Goal: Task Accomplishment & Management: Manage account settings

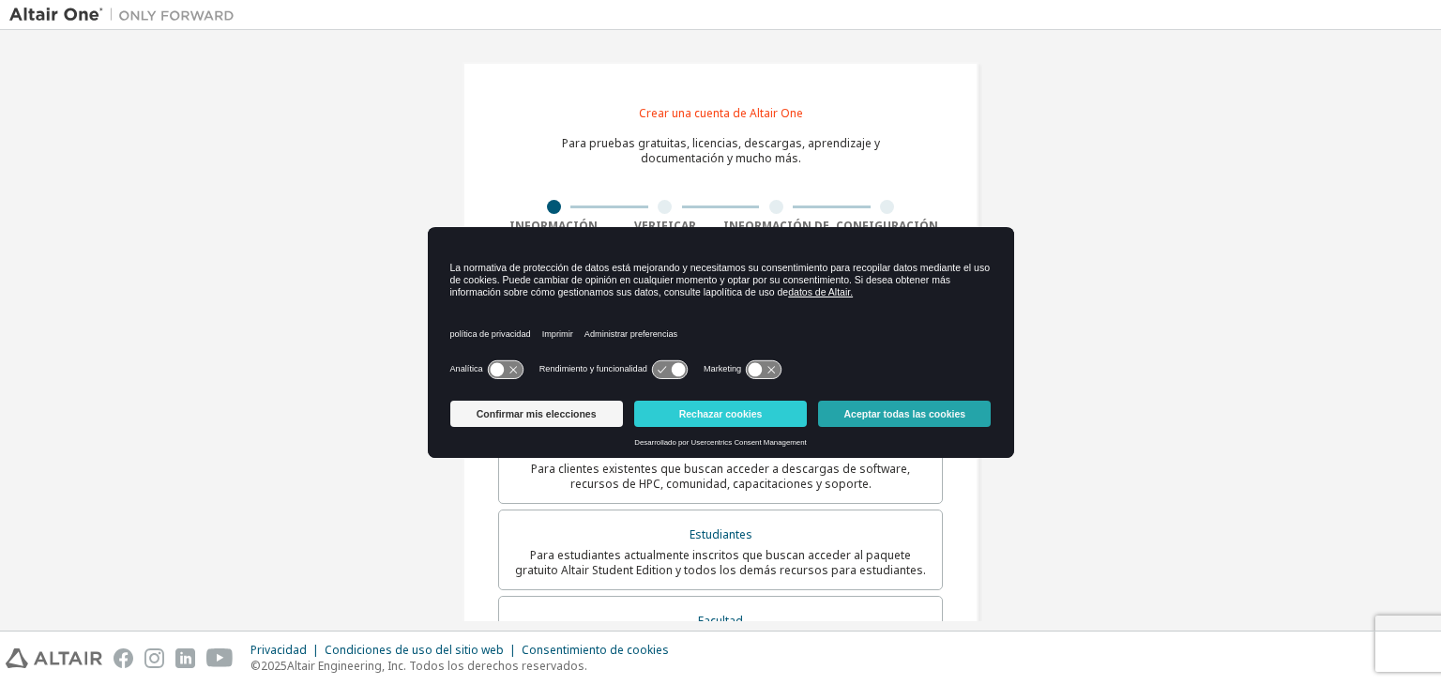
click at [880, 424] on button "Aceptar todas las cookies" at bounding box center [904, 414] width 173 height 26
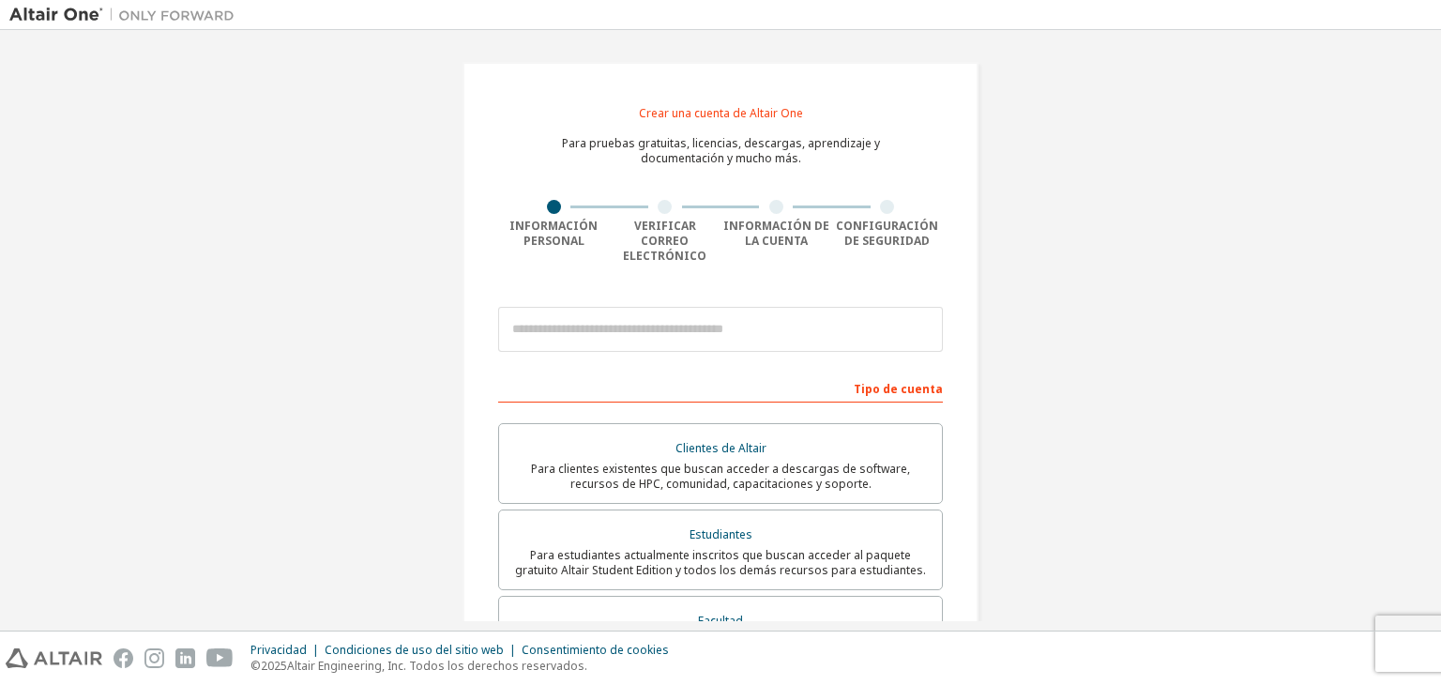
scroll to position [94, 0]
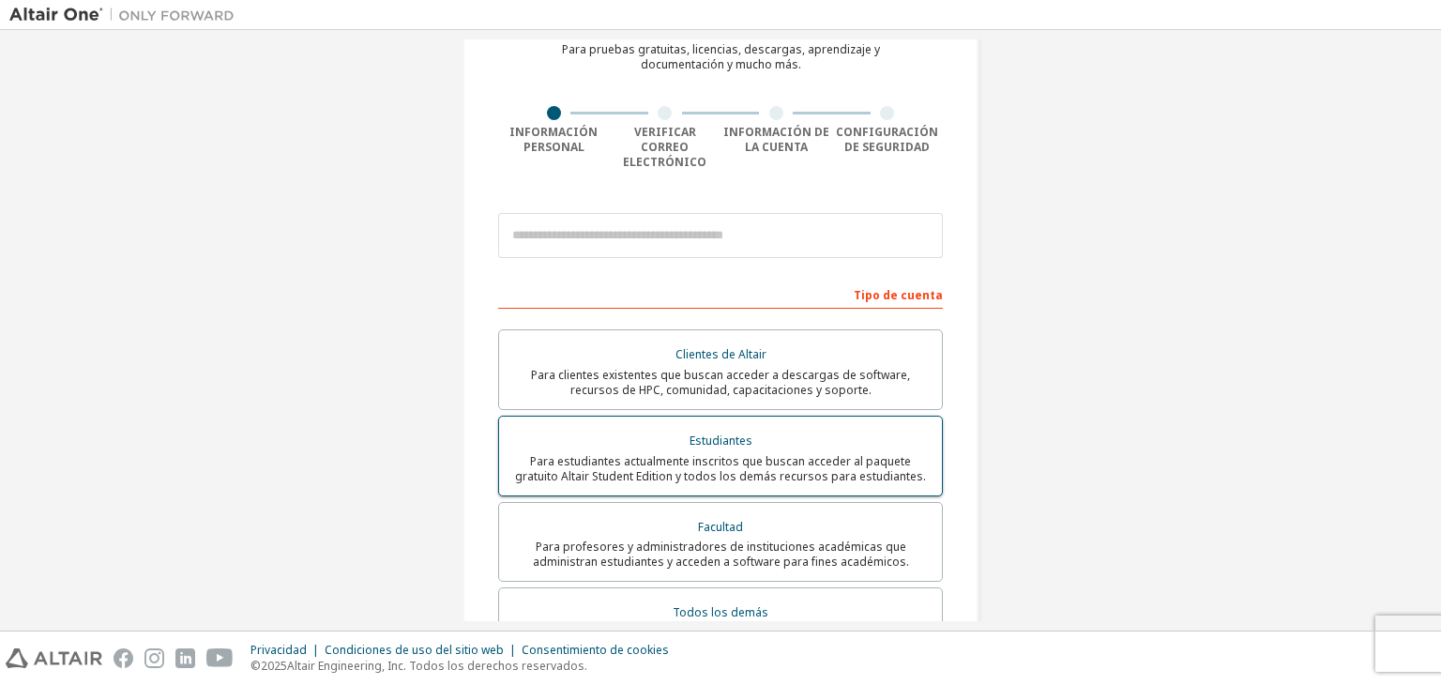
click at [865, 428] on div "Estudiantes" at bounding box center [720, 441] width 420 height 26
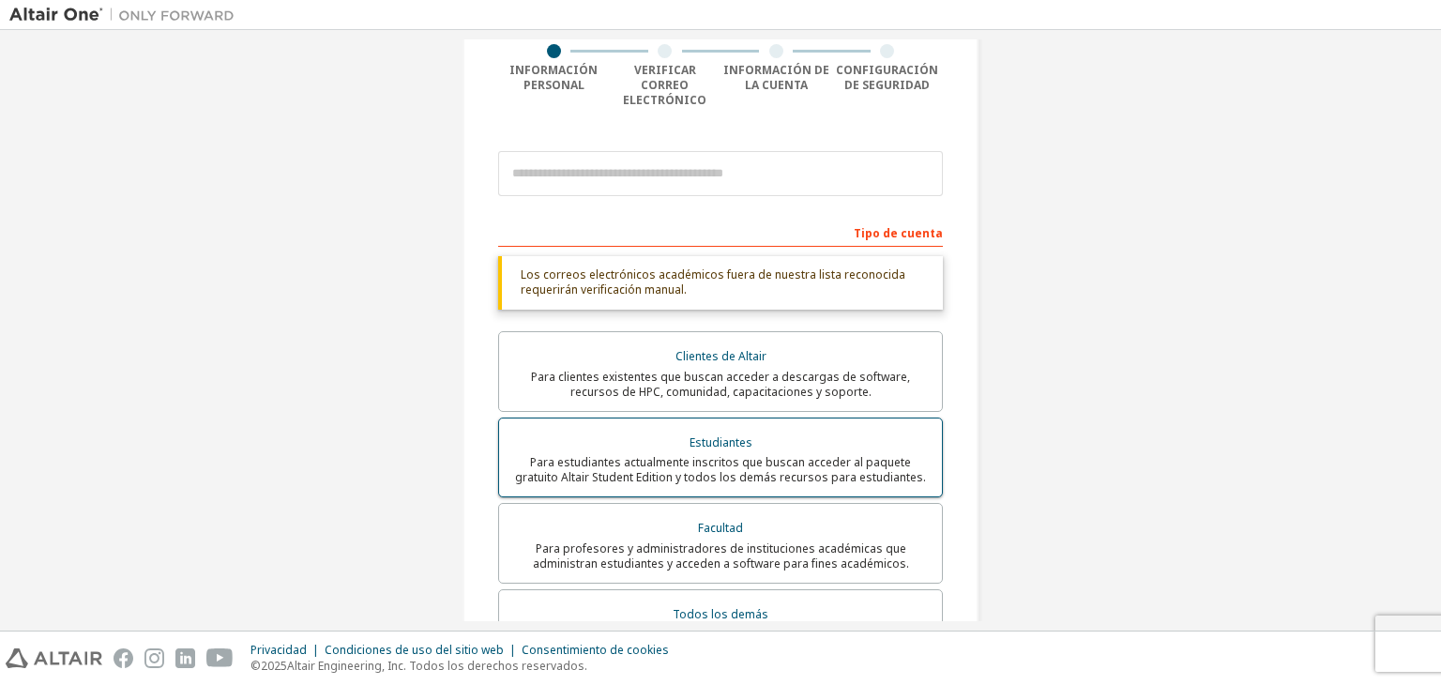
scroll to position [188, 0]
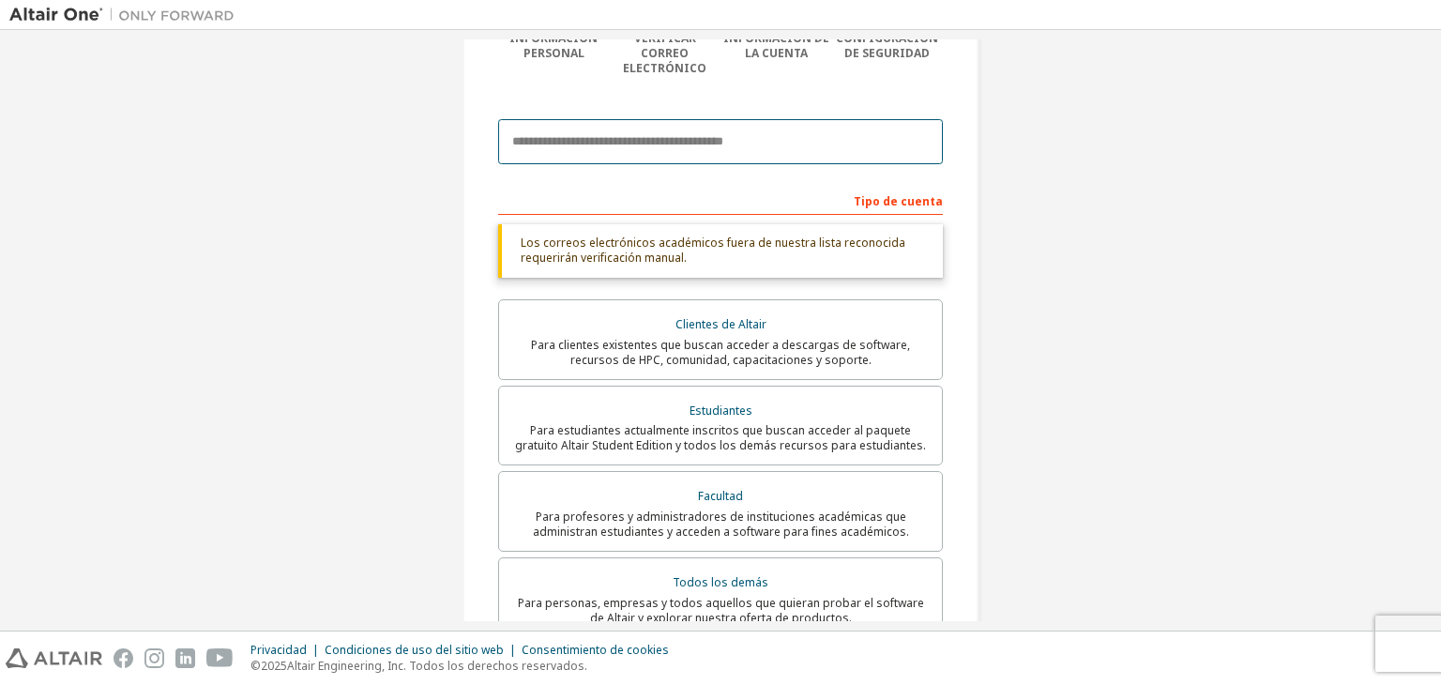
click at [570, 119] on input "email" at bounding box center [720, 141] width 445 height 45
type input "**********"
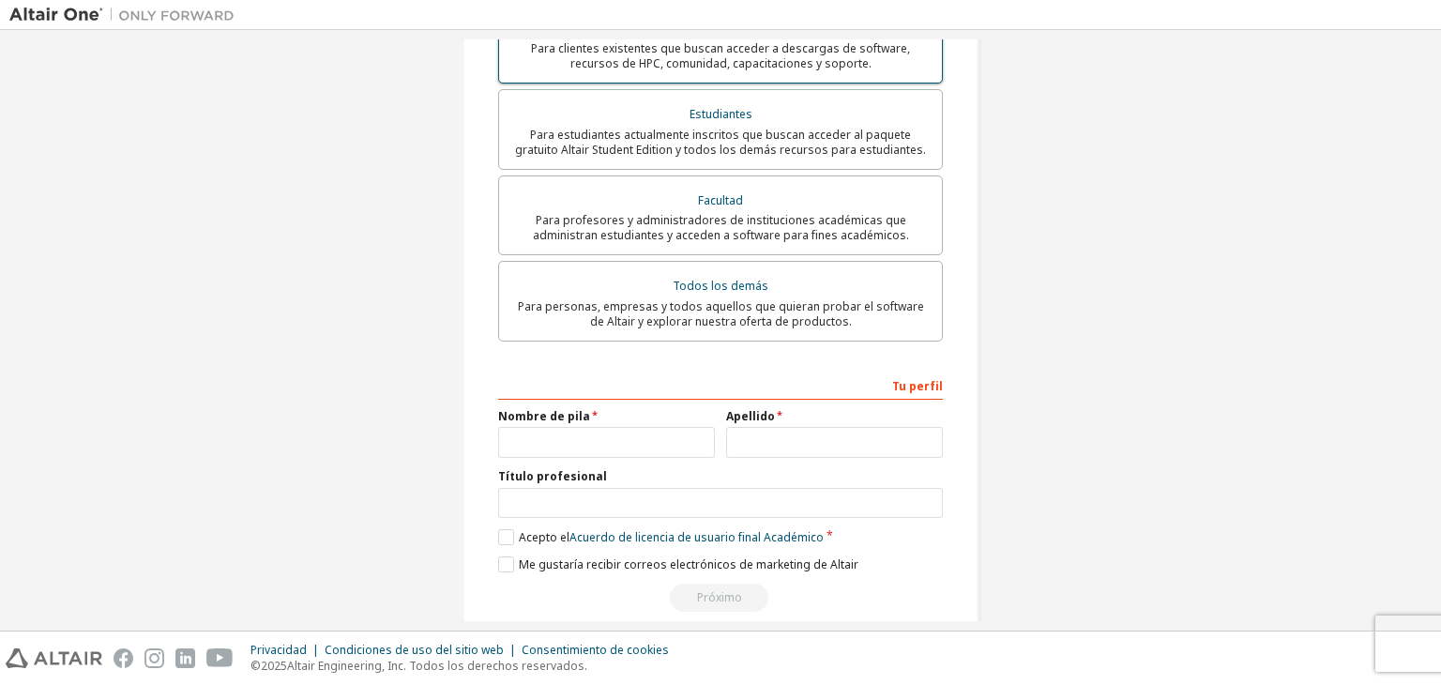
scroll to position [434, 0]
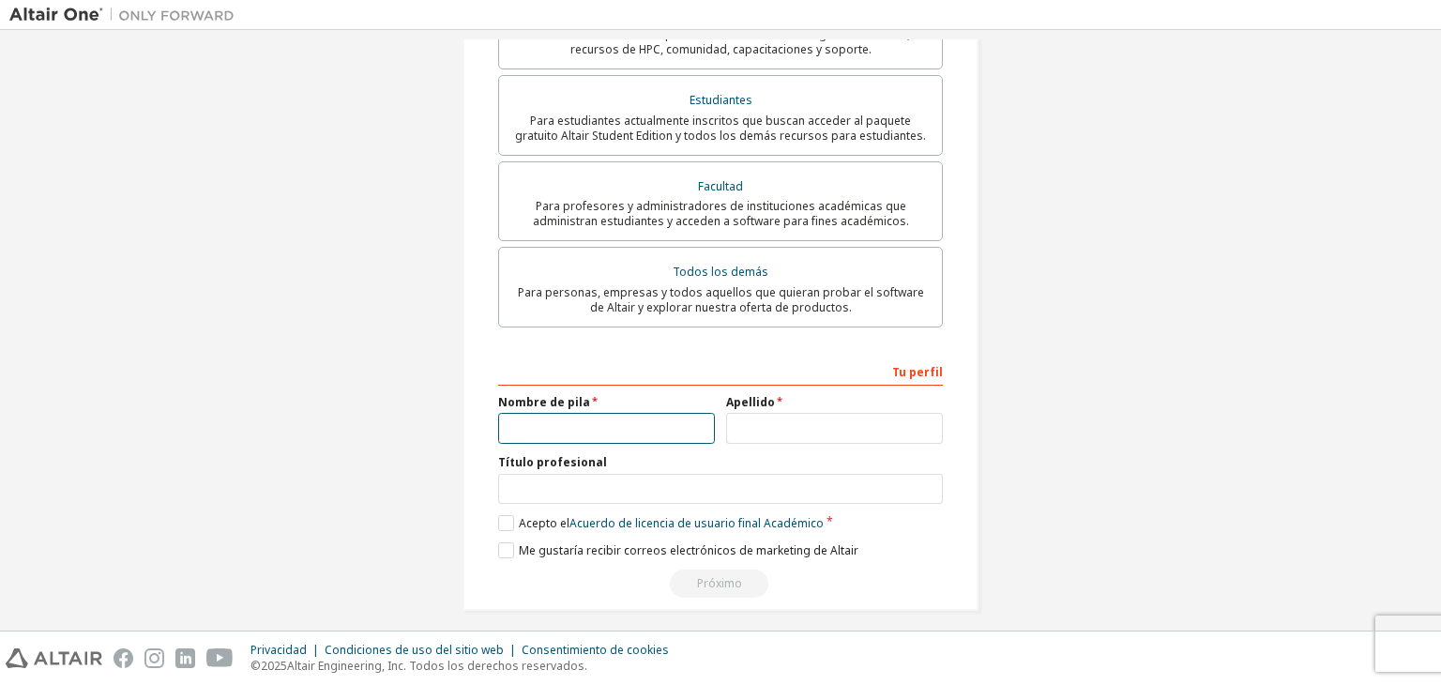
click at [656, 414] on input "text" at bounding box center [606, 428] width 217 height 31
type input "*****"
click at [788, 432] on div "**********" at bounding box center [720, 477] width 445 height 243
click at [788, 426] on input "text" at bounding box center [834, 428] width 217 height 31
type input "*****"
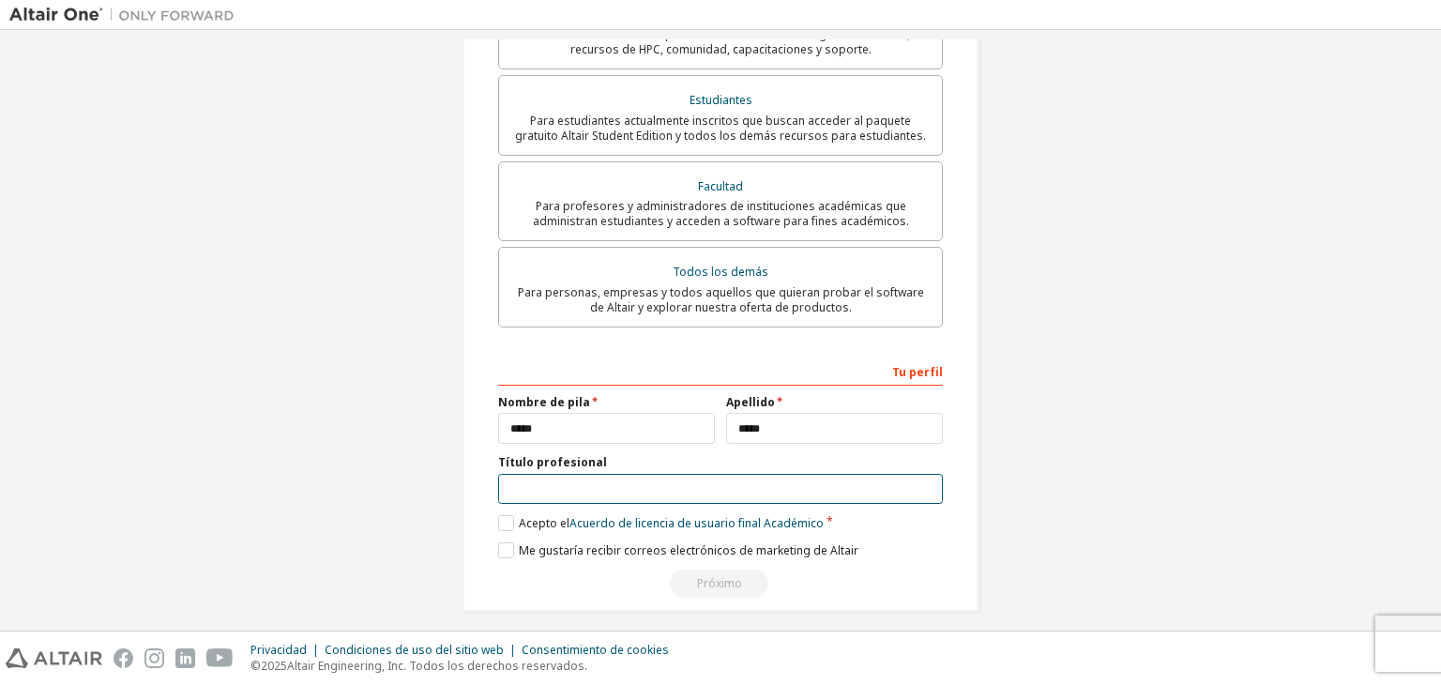
click at [692, 481] on input "text" at bounding box center [720, 489] width 445 height 31
type input "**********"
click at [505, 515] on label "Acepto el Acuerdo de licencia de usuario final Académico" at bounding box center [661, 523] width 326 height 16
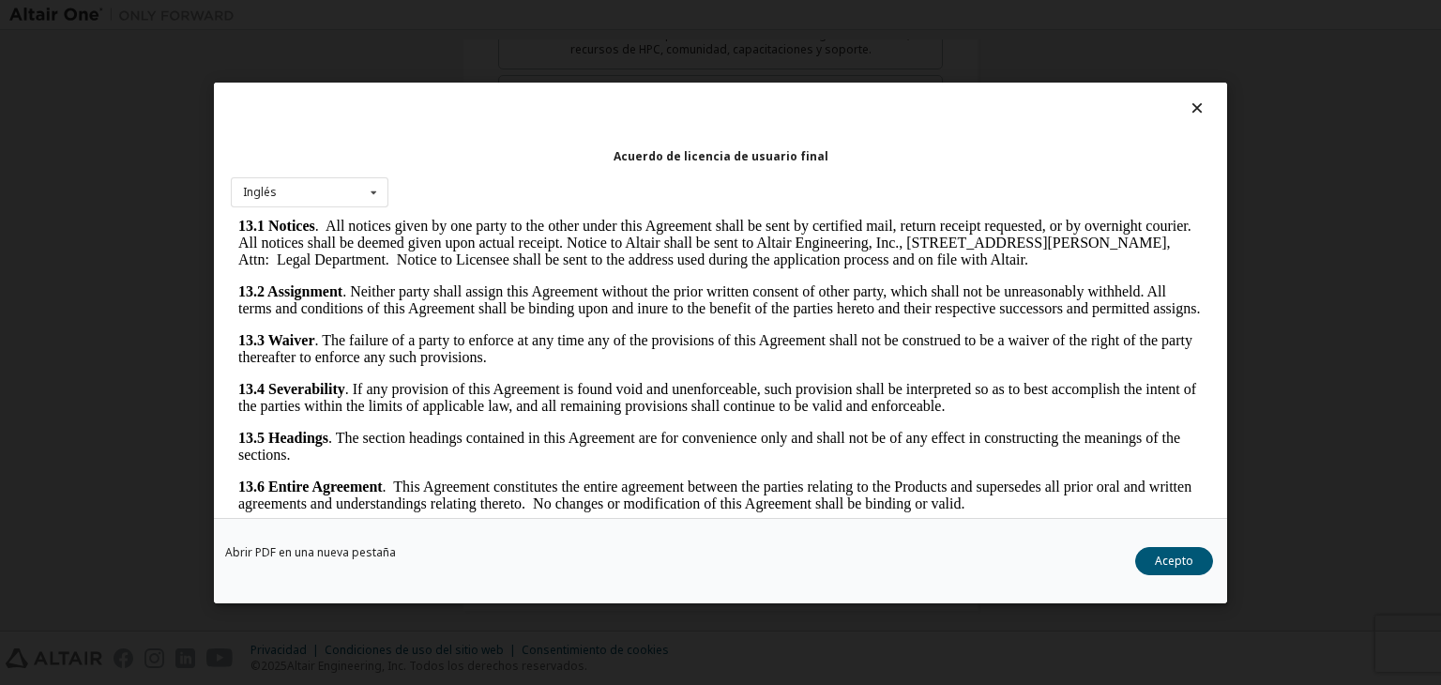
scroll to position [3096, 0]
click at [1174, 568] on button "Acepto" at bounding box center [1174, 561] width 78 height 28
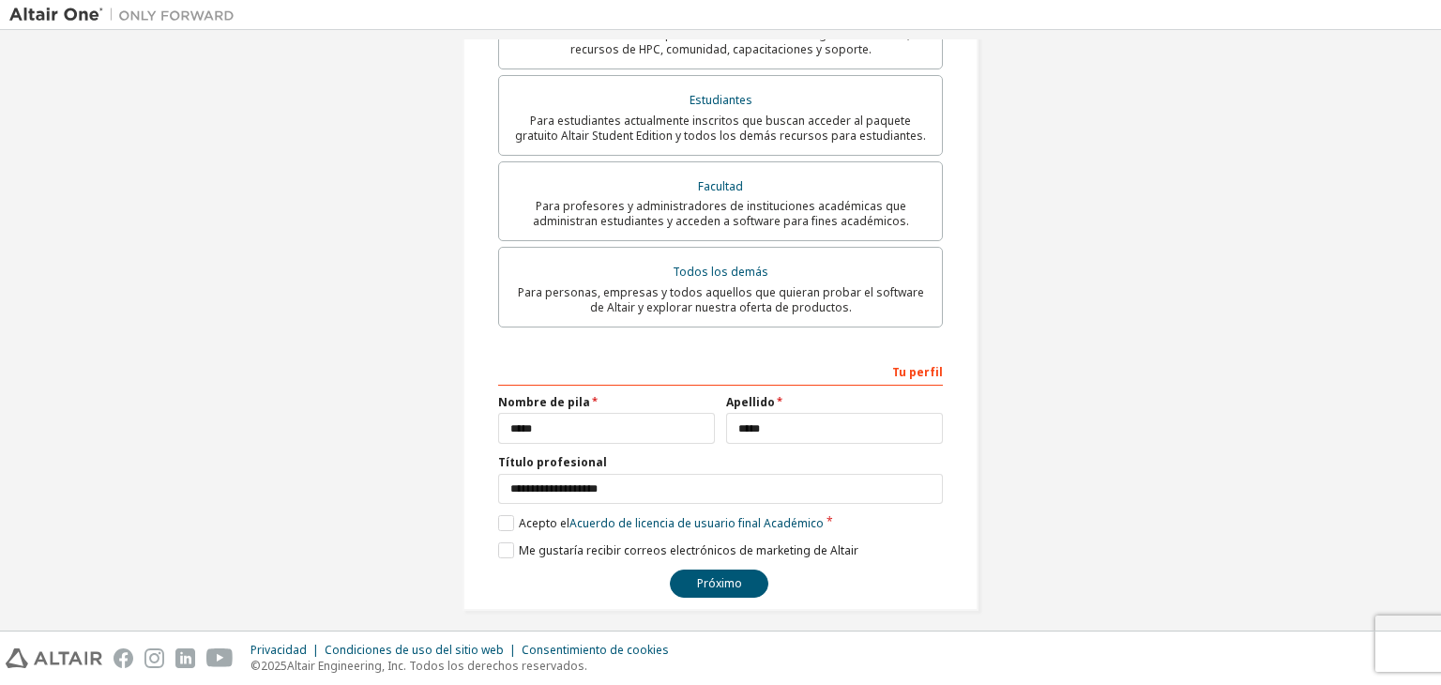
click at [502, 524] on div "**********" at bounding box center [720, 477] width 445 height 243
click at [702, 575] on font "Próximo" at bounding box center [719, 583] width 45 height 16
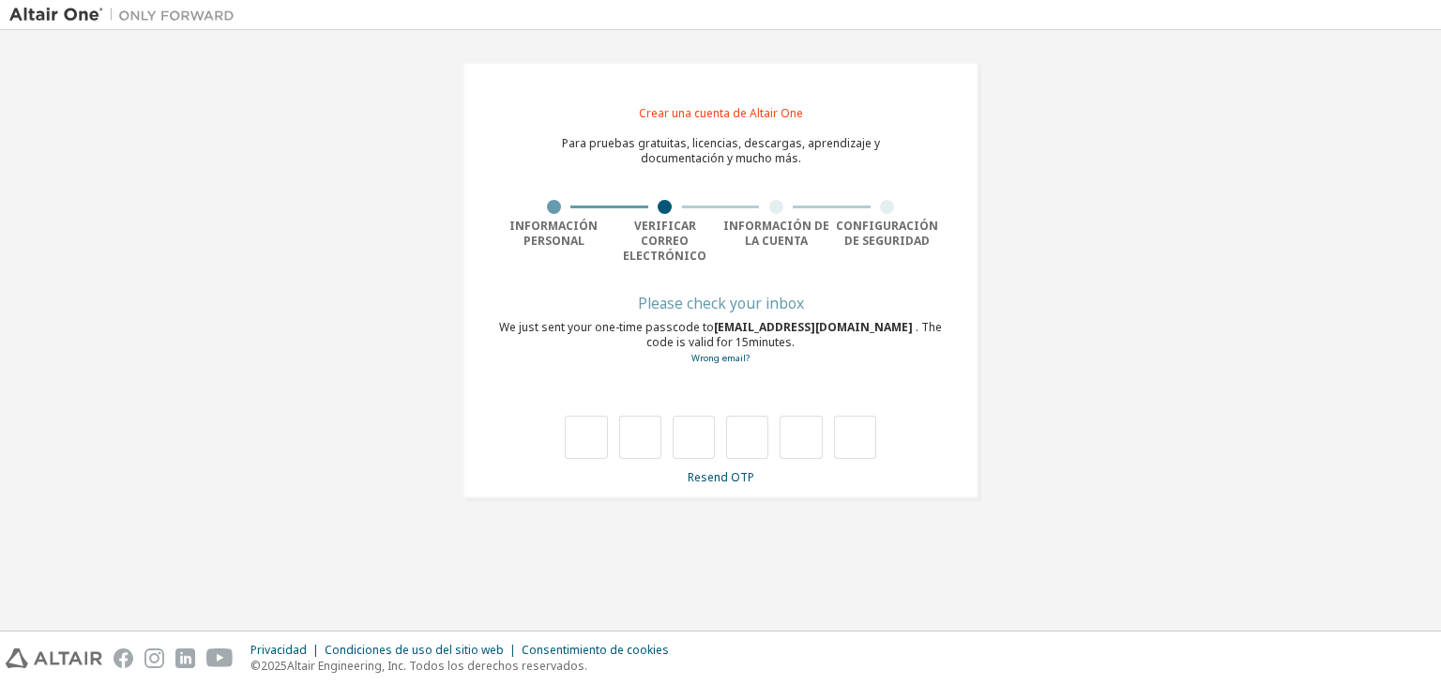
scroll to position [0, 0]
type input "*"
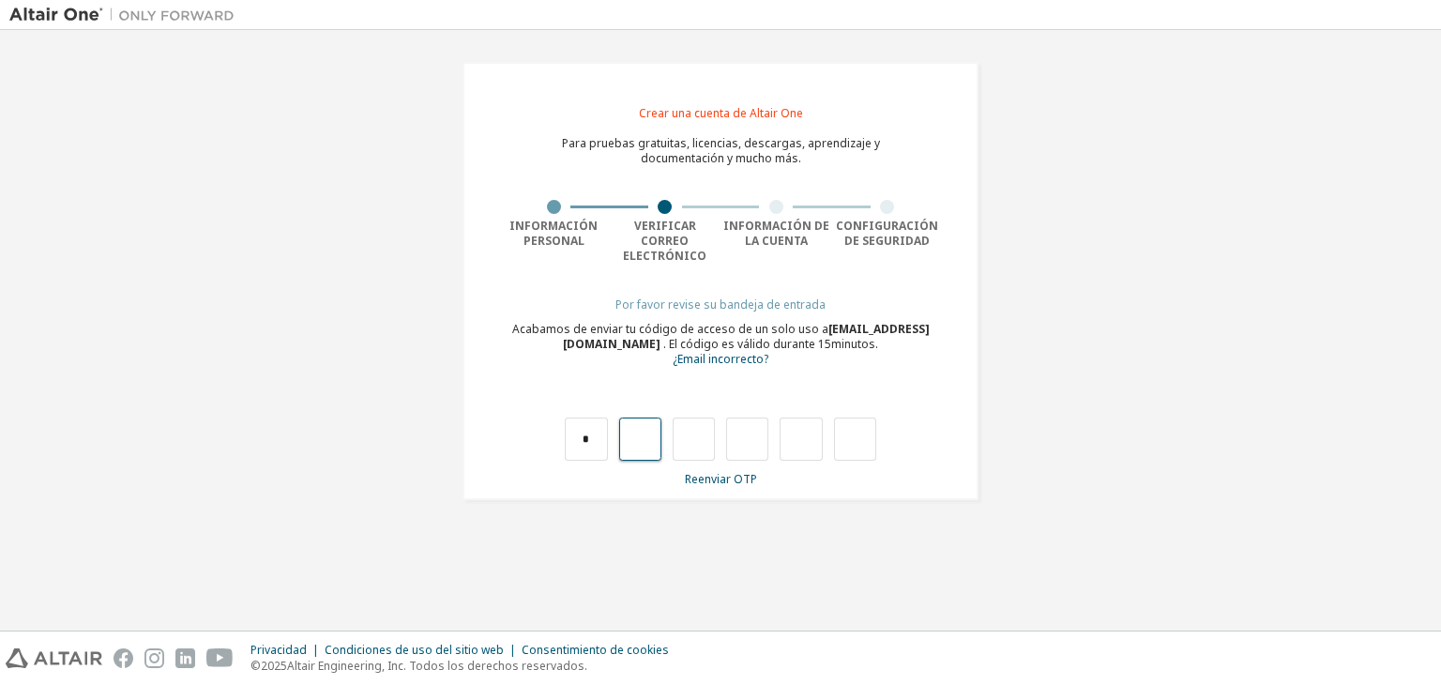
type input "*"
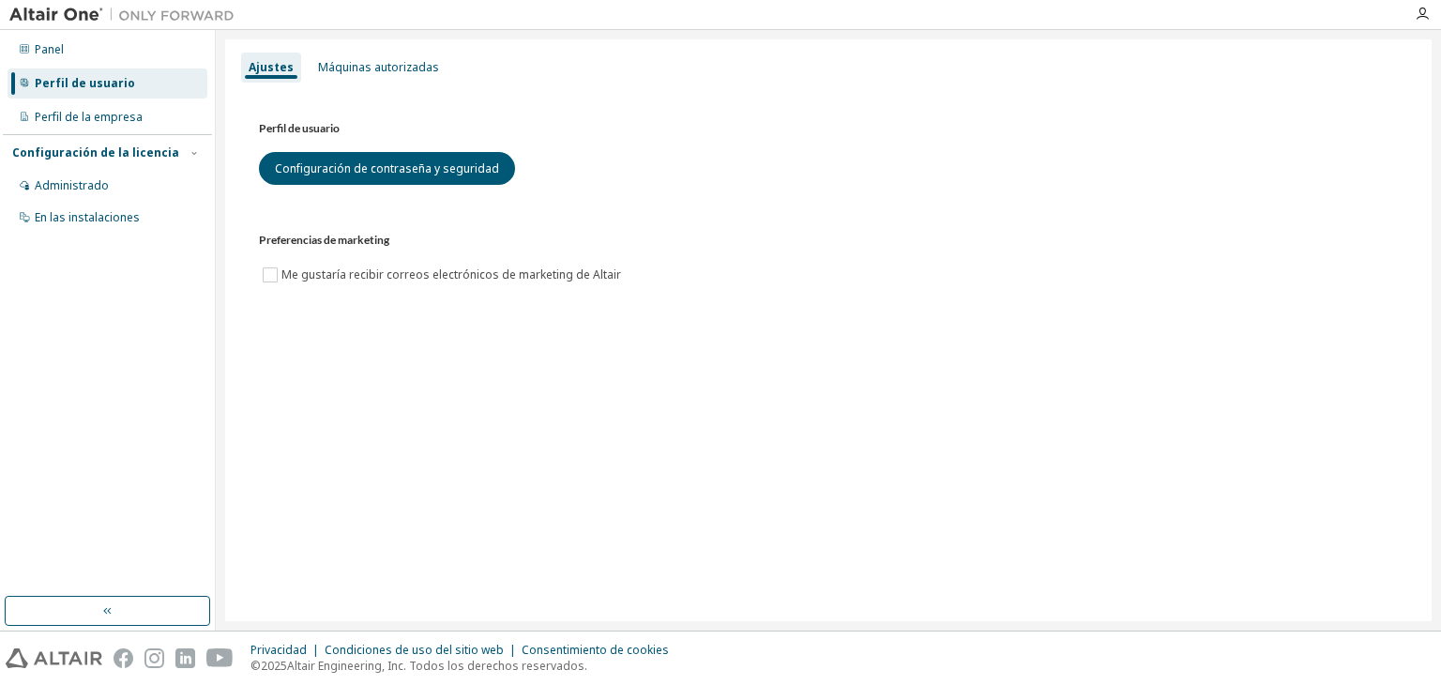
click at [713, 305] on div "Perfil de usuario Configuración de contraseña y seguridad Preferencias de marke…" at bounding box center [828, 213] width 1184 height 258
click at [129, 195] on div "Administrado" at bounding box center [108, 186] width 200 height 30
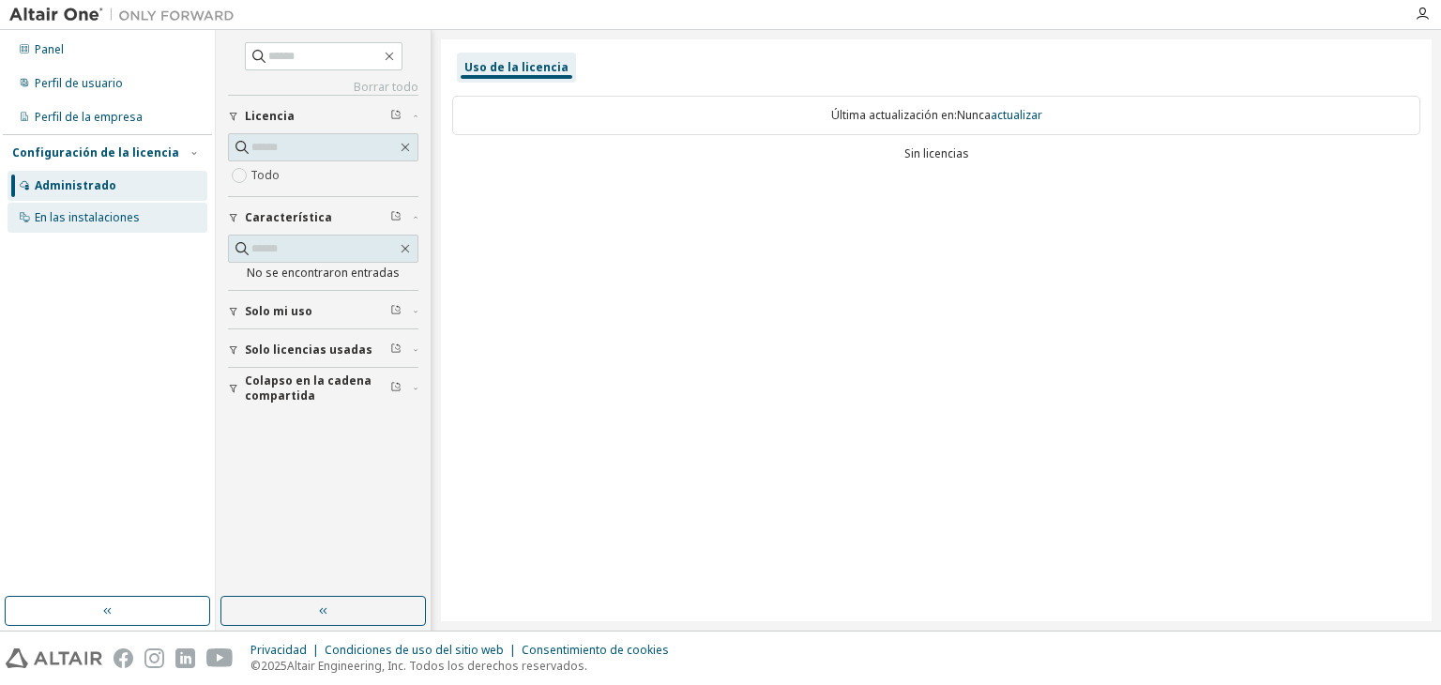
click at [129, 211] on font "En las instalaciones" at bounding box center [87, 217] width 105 height 16
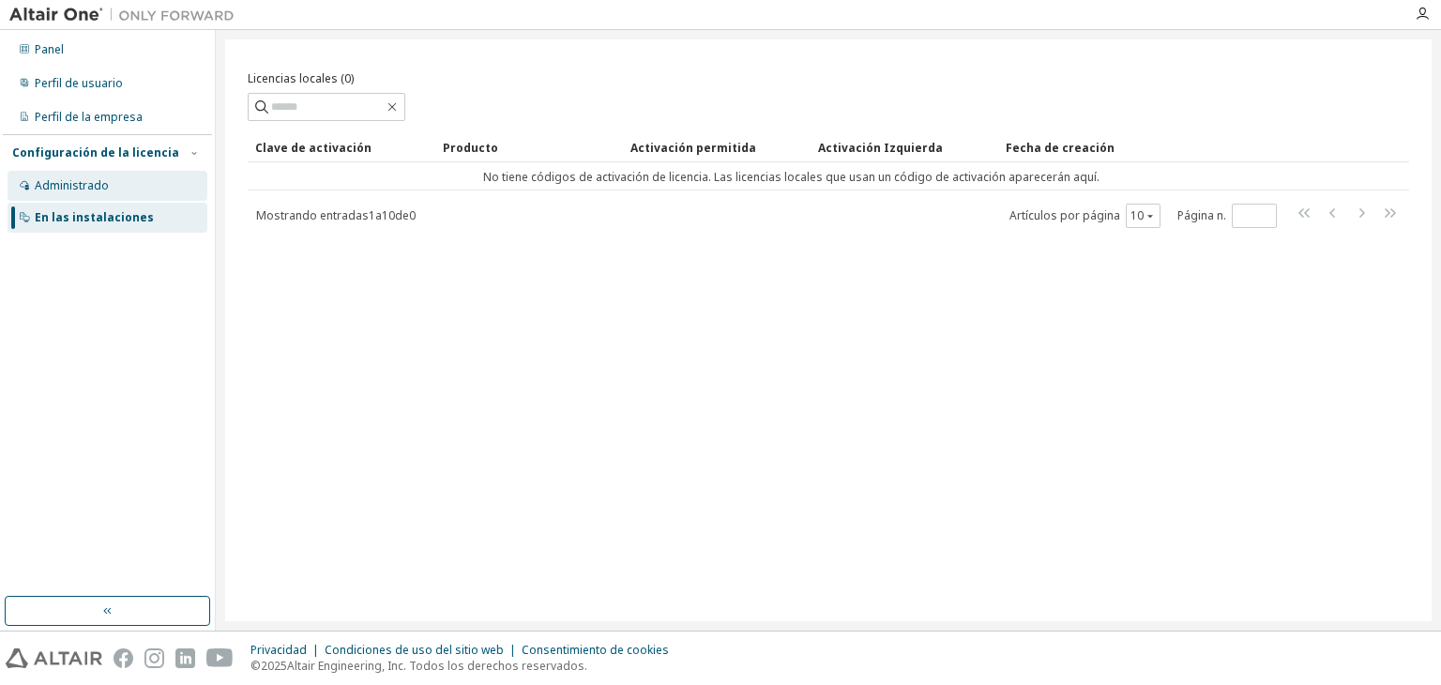
click at [122, 196] on div "Administrado" at bounding box center [108, 186] width 200 height 30
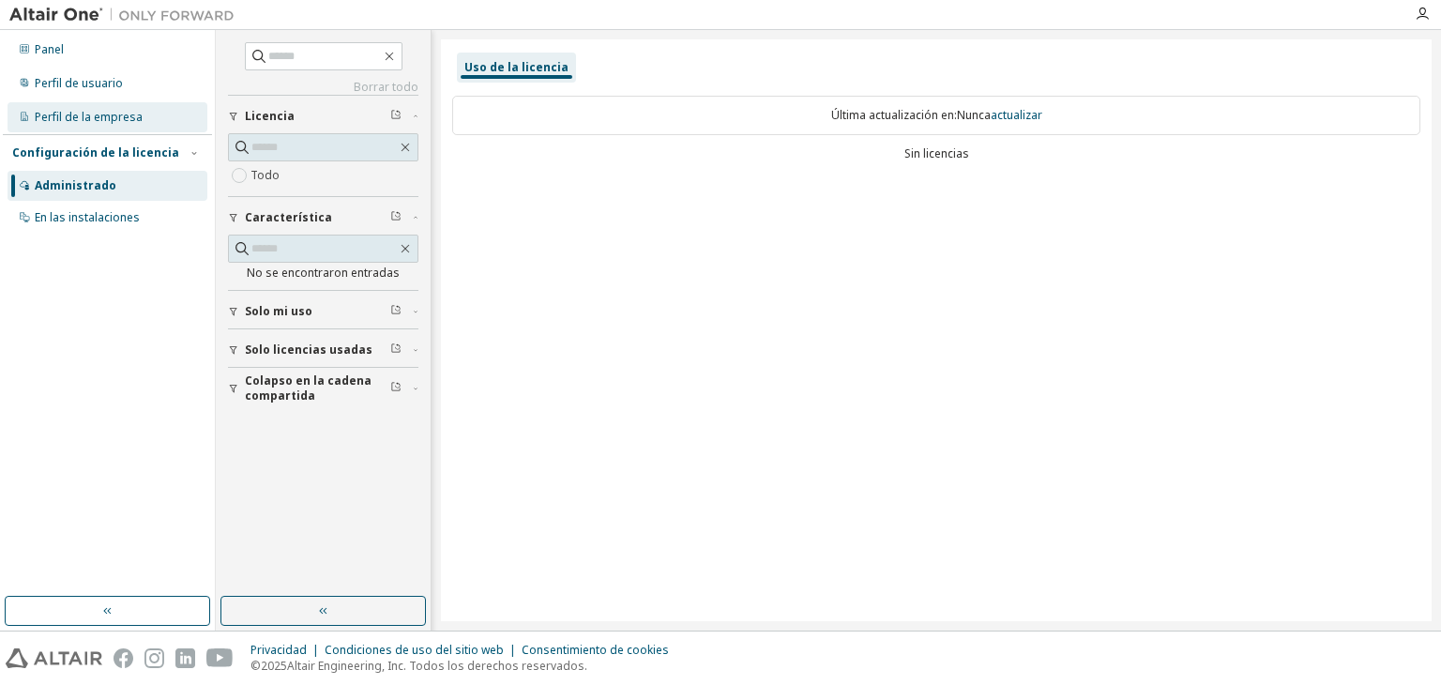
click at [150, 116] on div "Perfil de la empresa" at bounding box center [108, 117] width 200 height 30
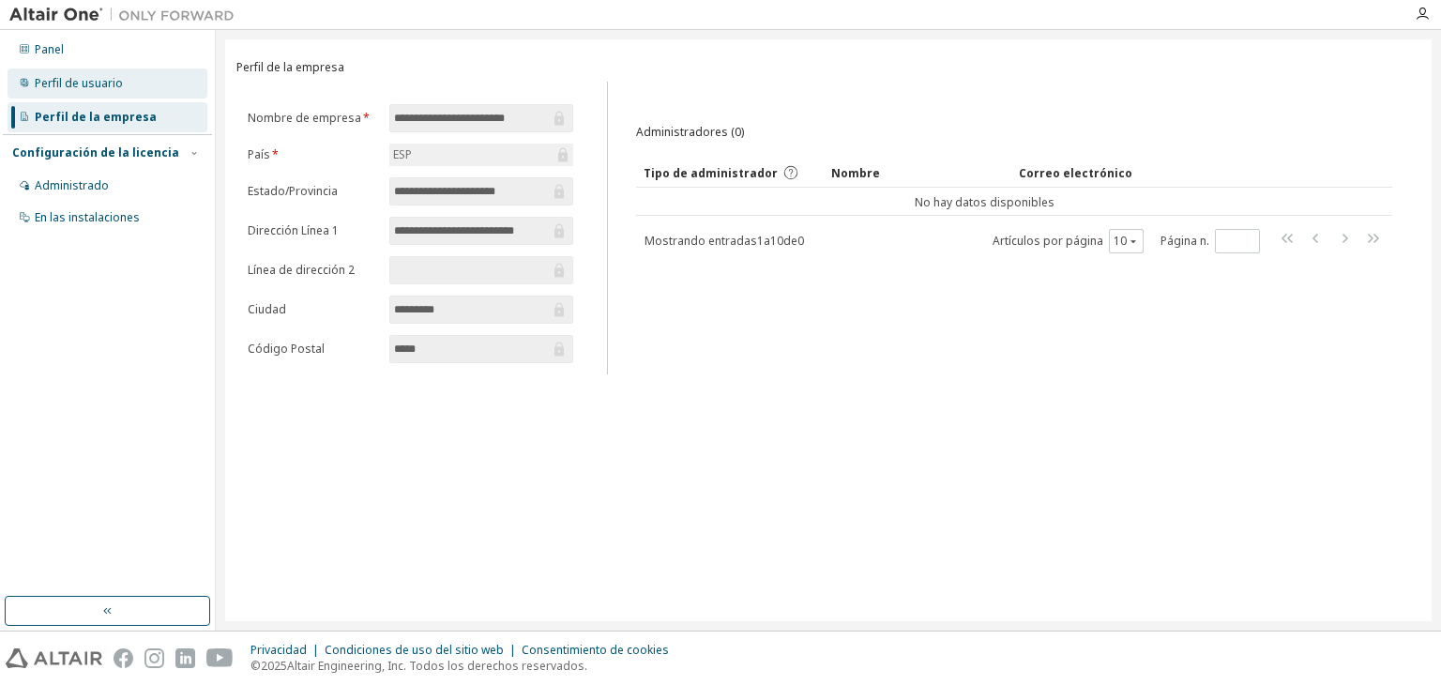
click at [150, 83] on div "Perfil de usuario" at bounding box center [108, 83] width 200 height 30
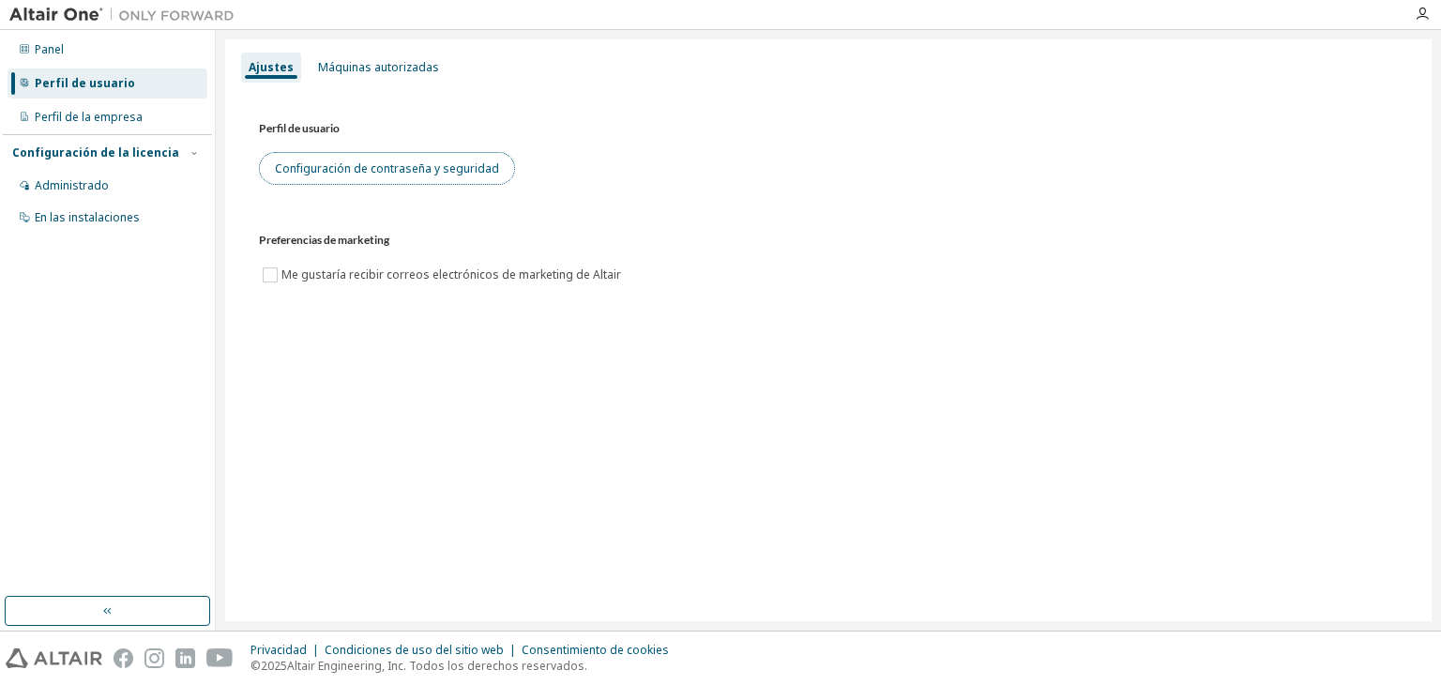
click at [349, 162] on font "Configuración de contraseña y seguridad" at bounding box center [387, 168] width 224 height 16
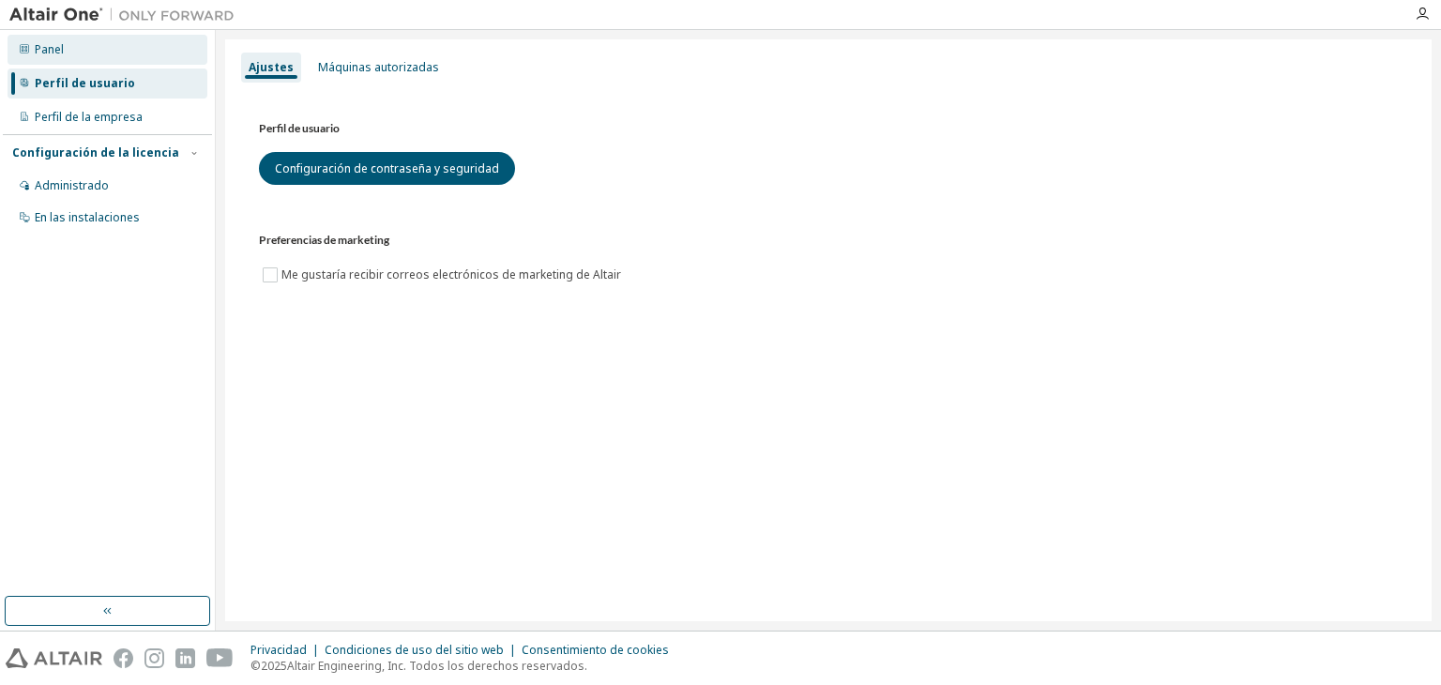
click at [69, 50] on div "Panel" at bounding box center [108, 50] width 200 height 30
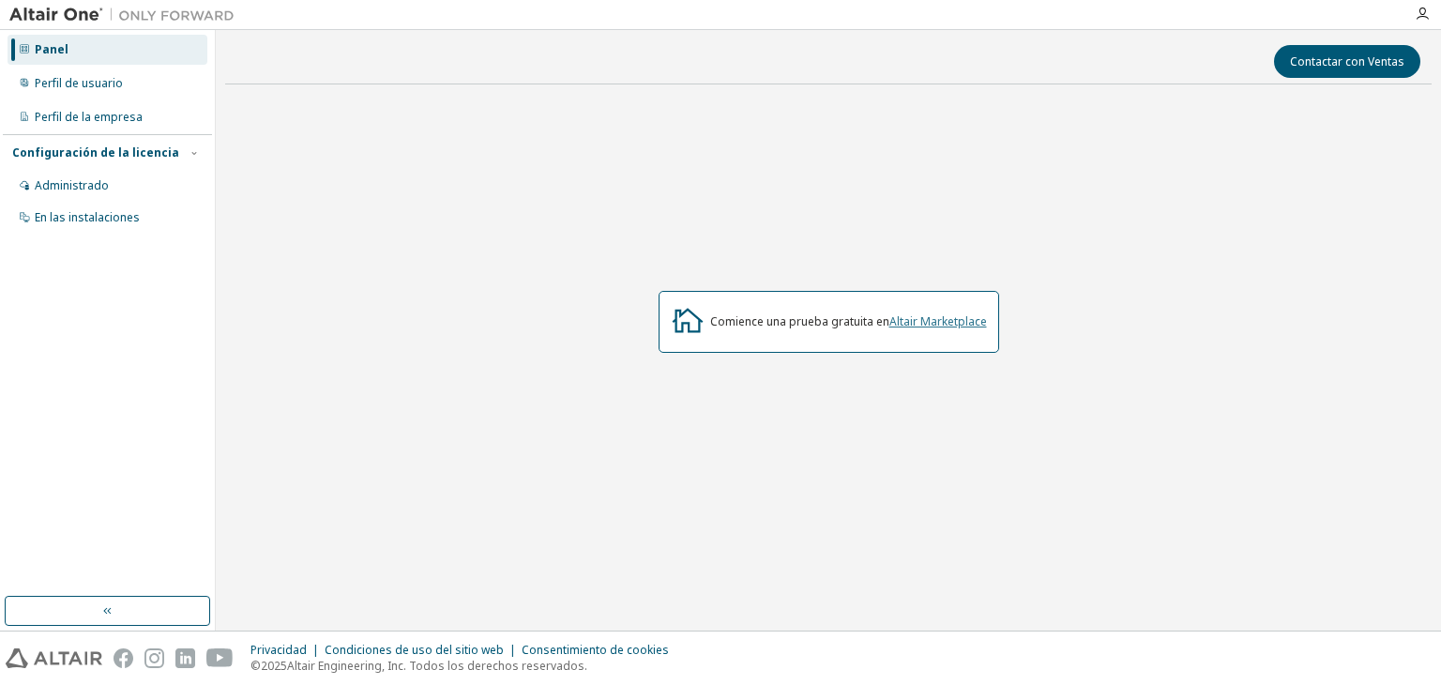
click at [926, 316] on font "Altair Marketplace" at bounding box center [938, 321] width 98 height 16
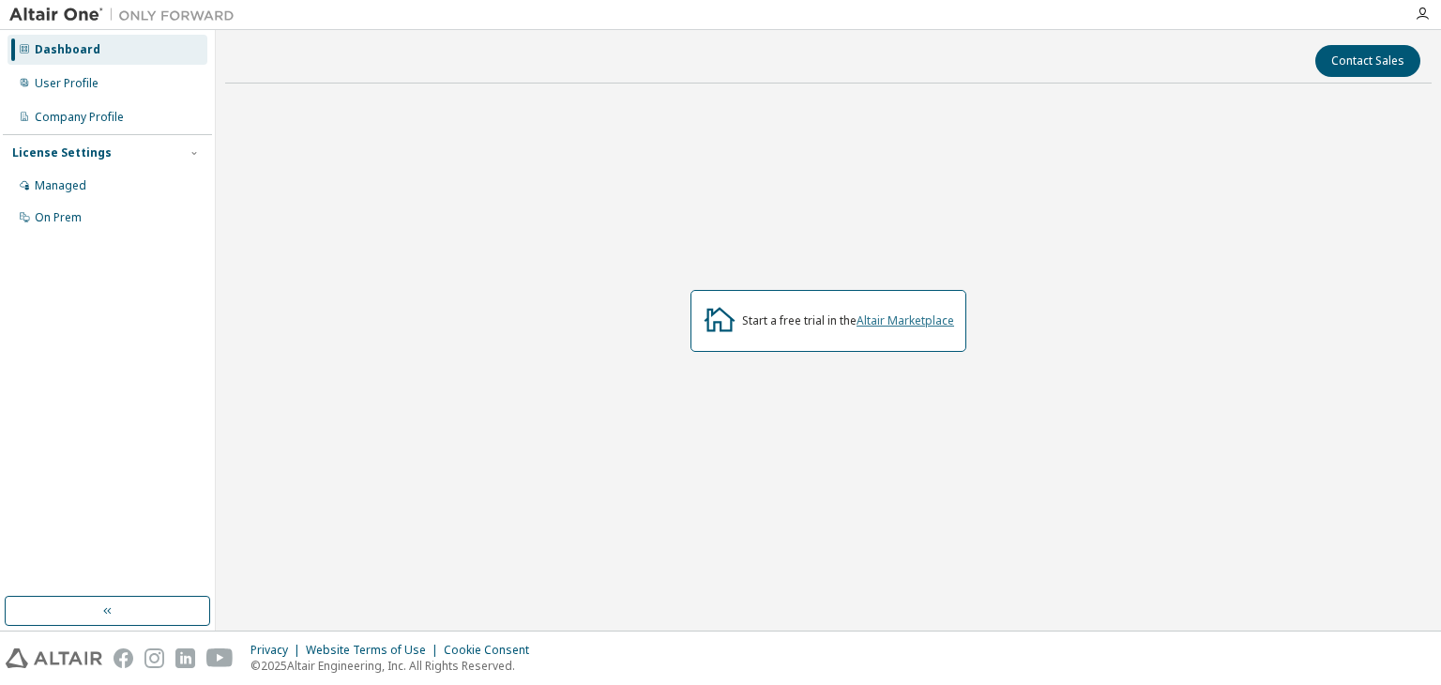
click at [917, 314] on link "Altair Marketplace" at bounding box center [905, 320] width 98 height 16
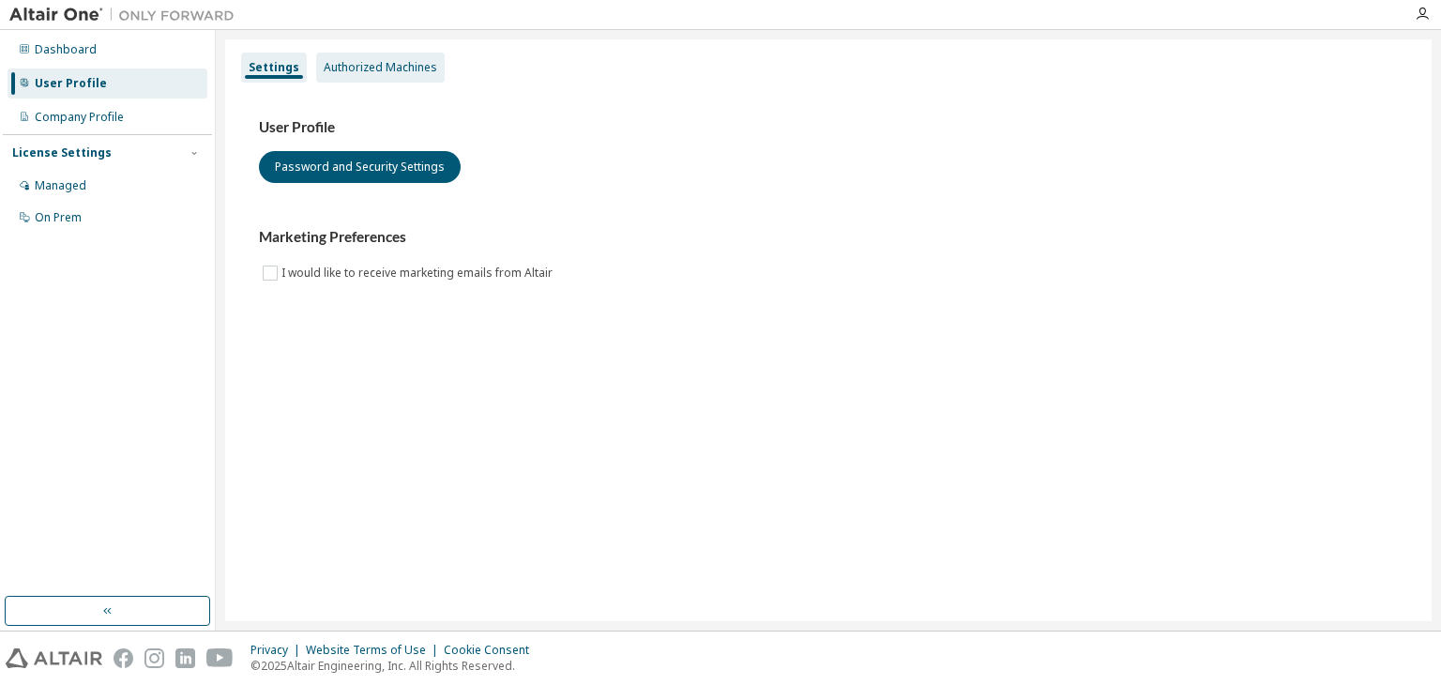
click at [371, 75] on div "Authorized Machines" at bounding box center [380, 68] width 129 height 30
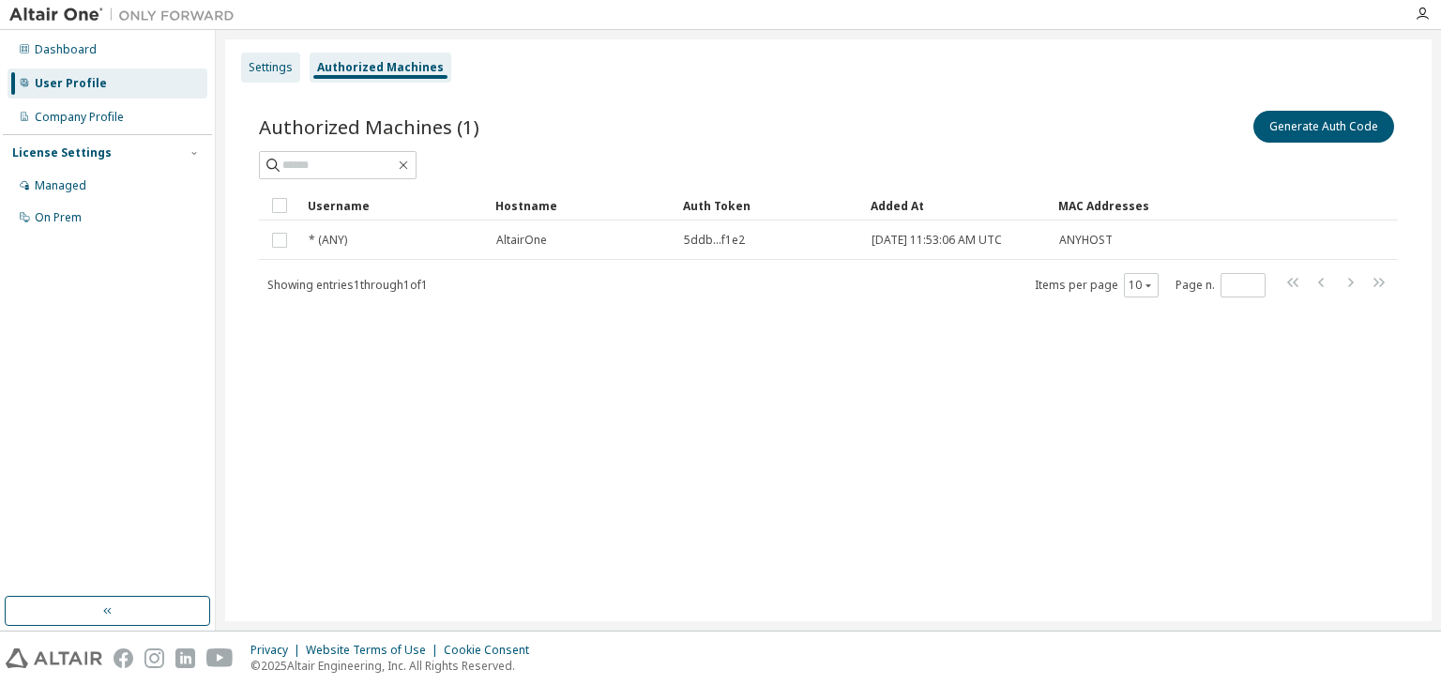
click at [265, 56] on div "Settings" at bounding box center [270, 68] width 59 height 30
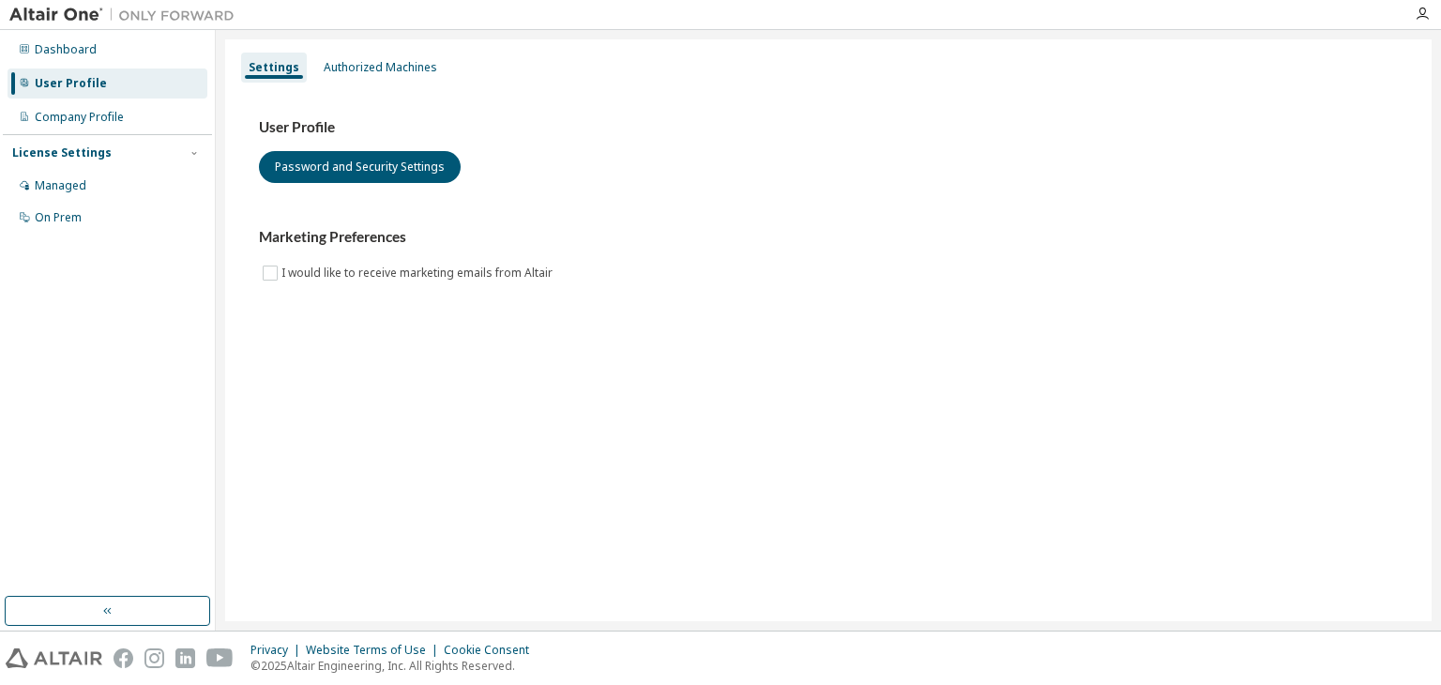
click at [1430, 13] on div at bounding box center [1422, 14] width 38 height 15
click at [1423, 13] on icon "button" at bounding box center [1422, 14] width 15 height 15
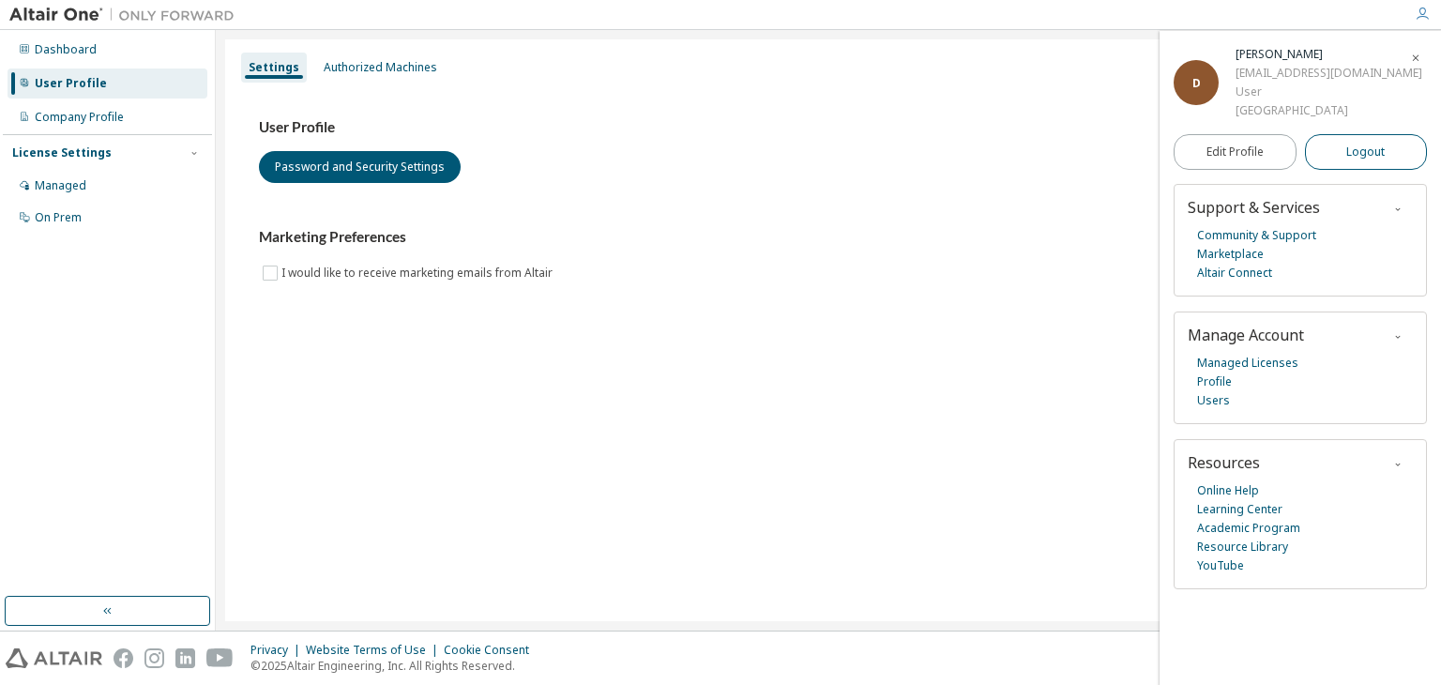
click at [1343, 161] on button "Logout" at bounding box center [1366, 152] width 123 height 36
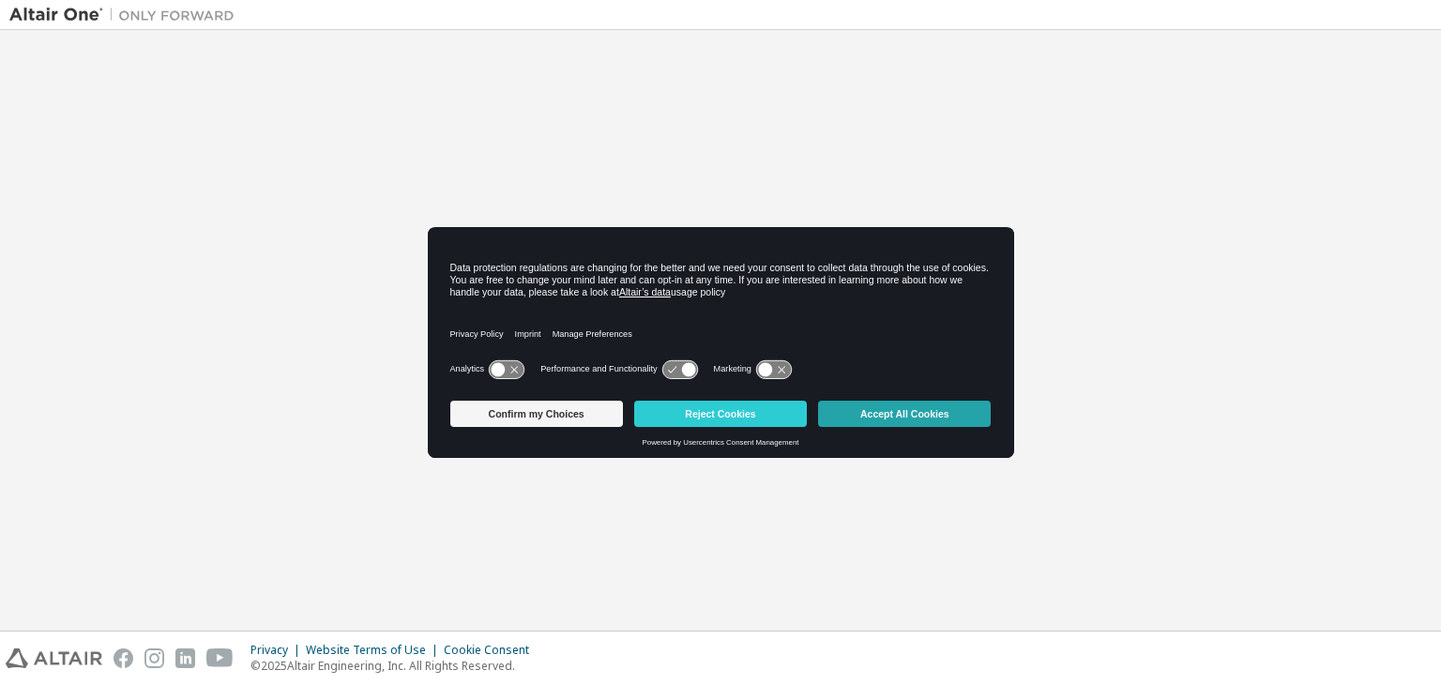
click at [871, 415] on button "Accept All Cookies" at bounding box center [904, 414] width 173 height 26
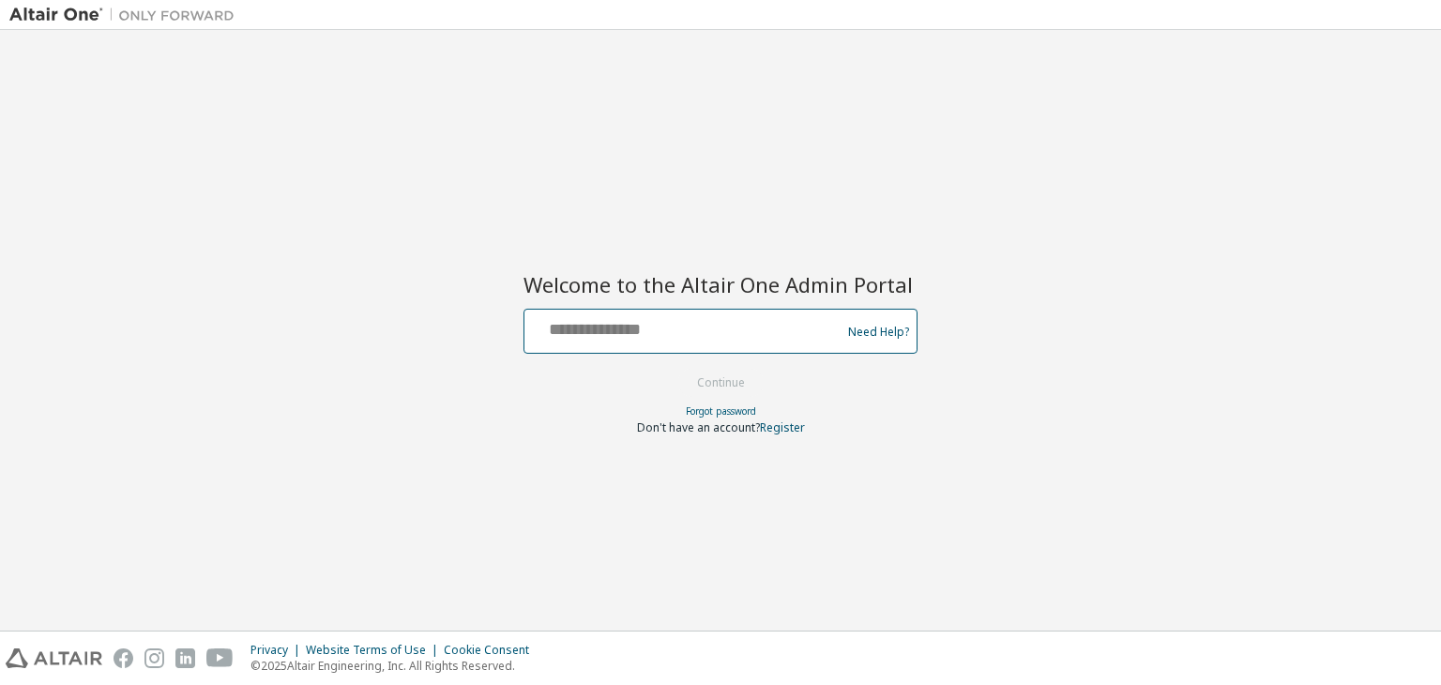
click at [740, 328] on input "text" at bounding box center [685, 326] width 307 height 27
type input "**********"
click at [739, 372] on button "Continue" at bounding box center [720, 383] width 87 height 28
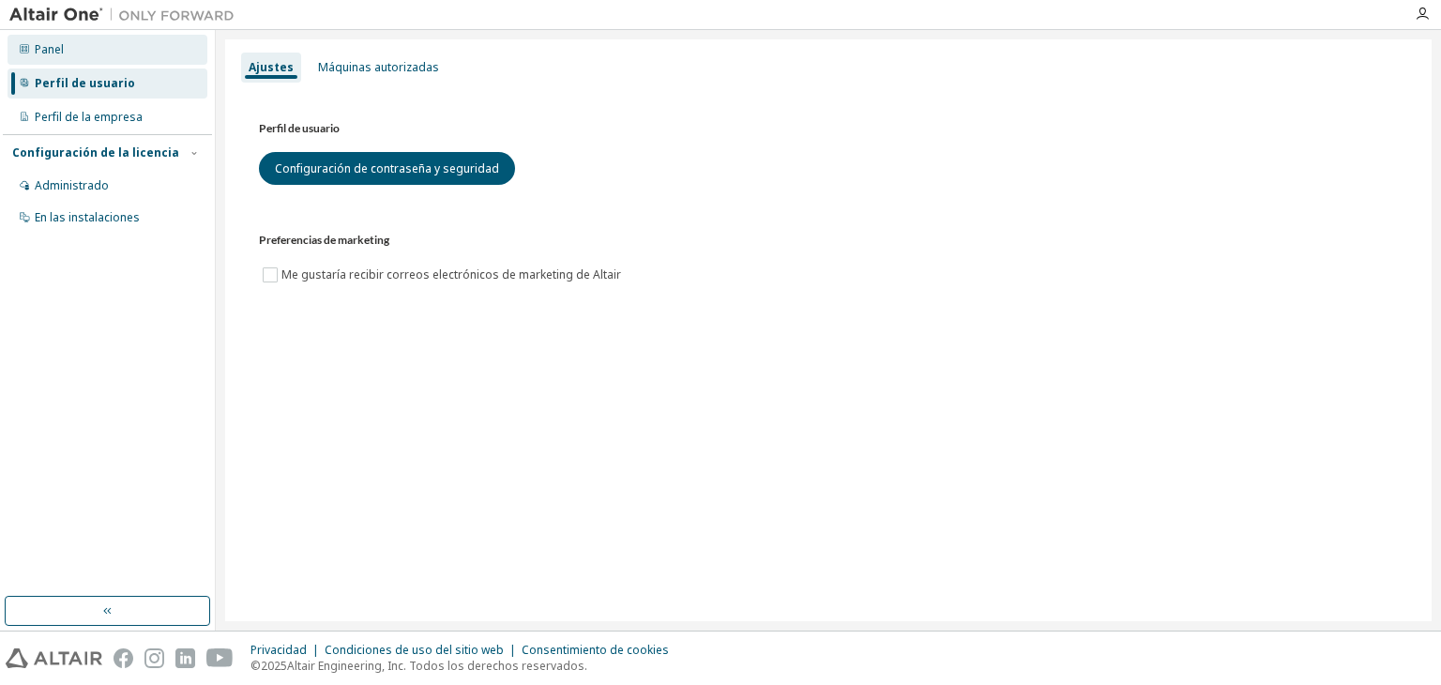
click at [134, 53] on div "Panel" at bounding box center [108, 50] width 200 height 30
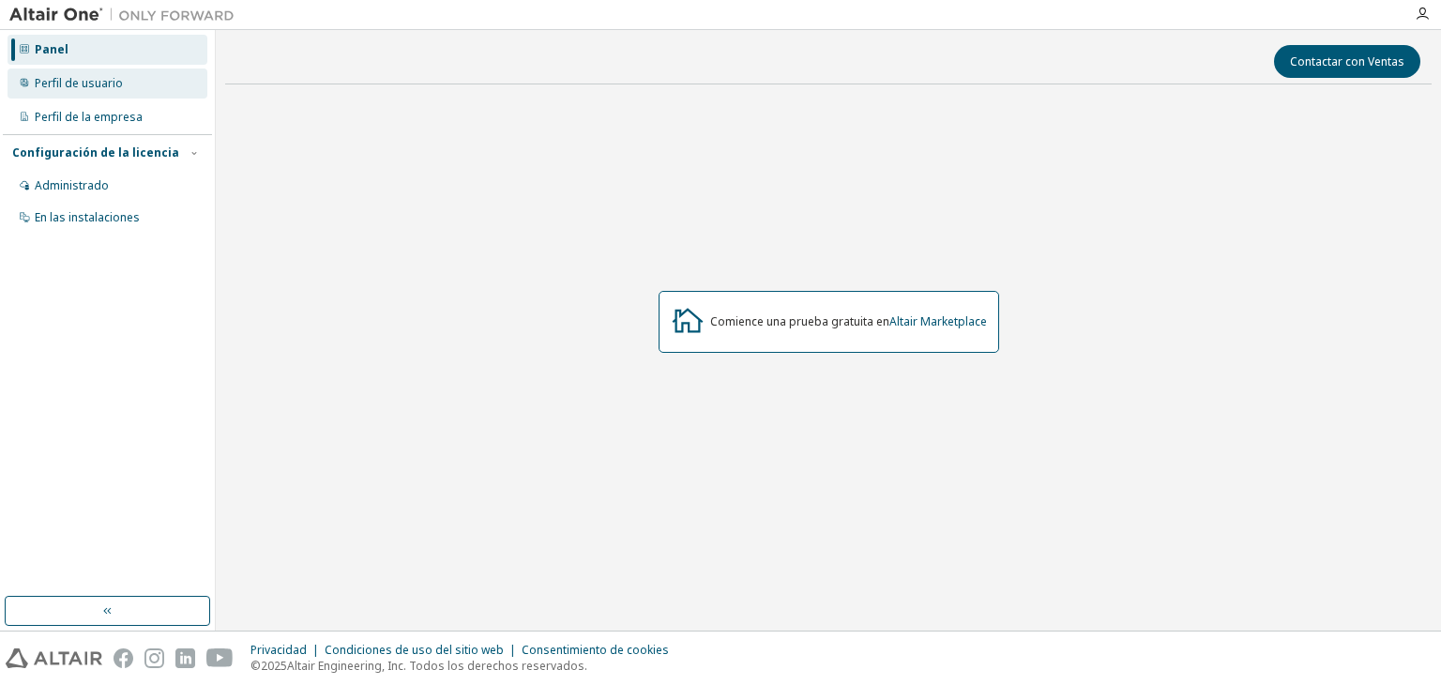
click at [99, 83] on font "Perfil de usuario" at bounding box center [79, 83] width 88 height 16
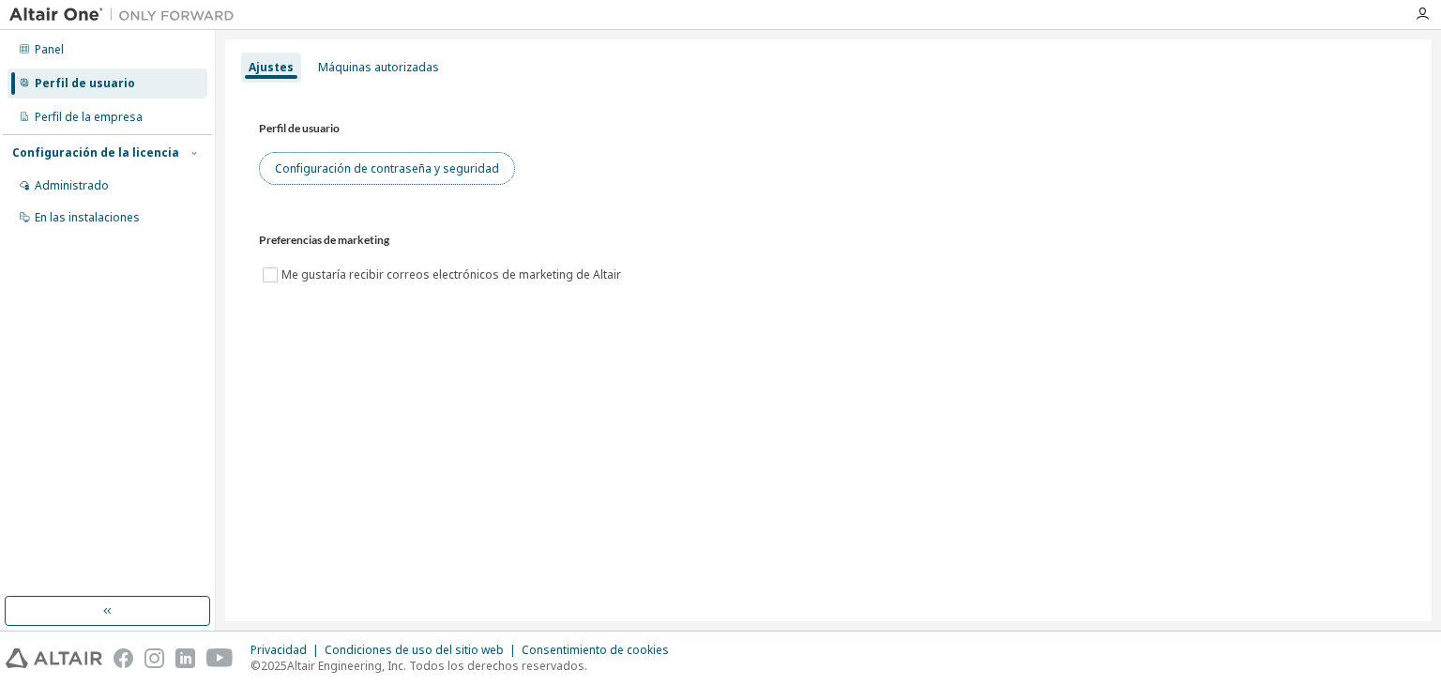
click at [444, 174] on font "Configuración de contraseña y seguridad" at bounding box center [387, 168] width 224 height 16
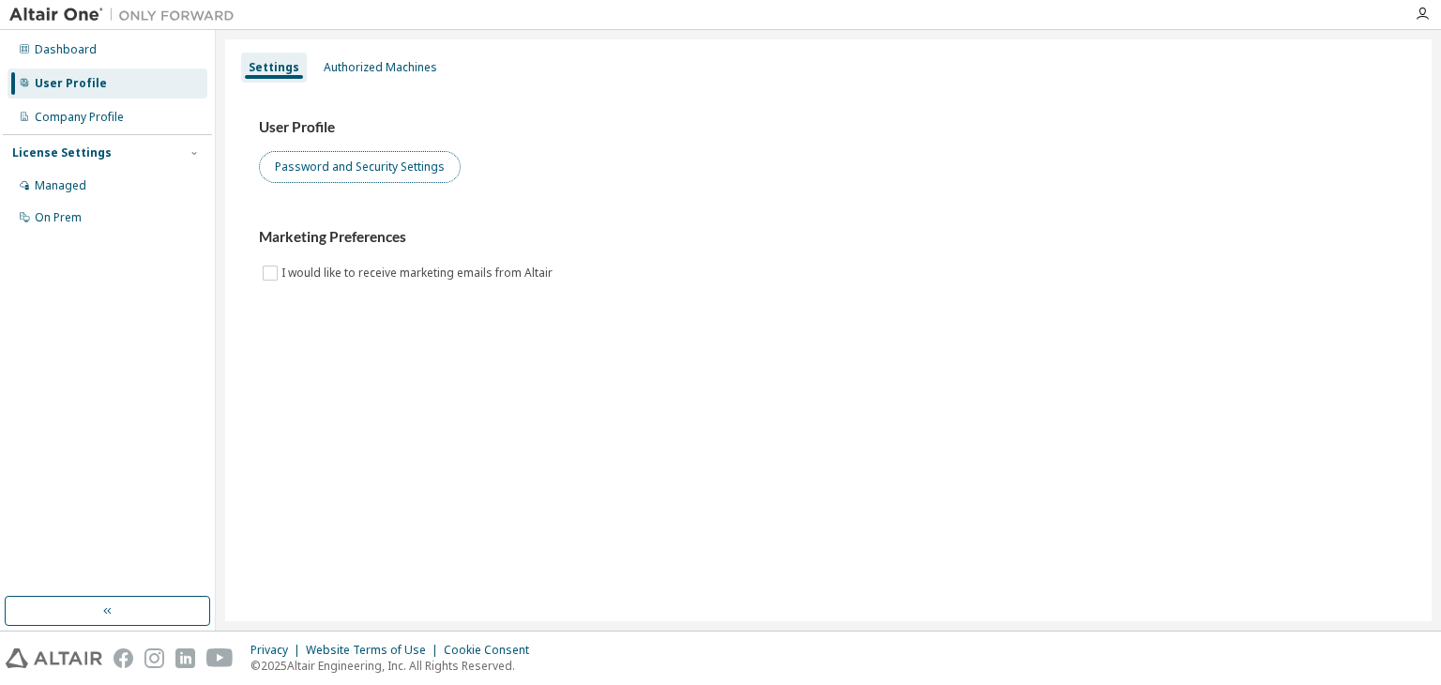
click at [341, 174] on button "Password and Security Settings" at bounding box center [360, 167] width 202 height 32
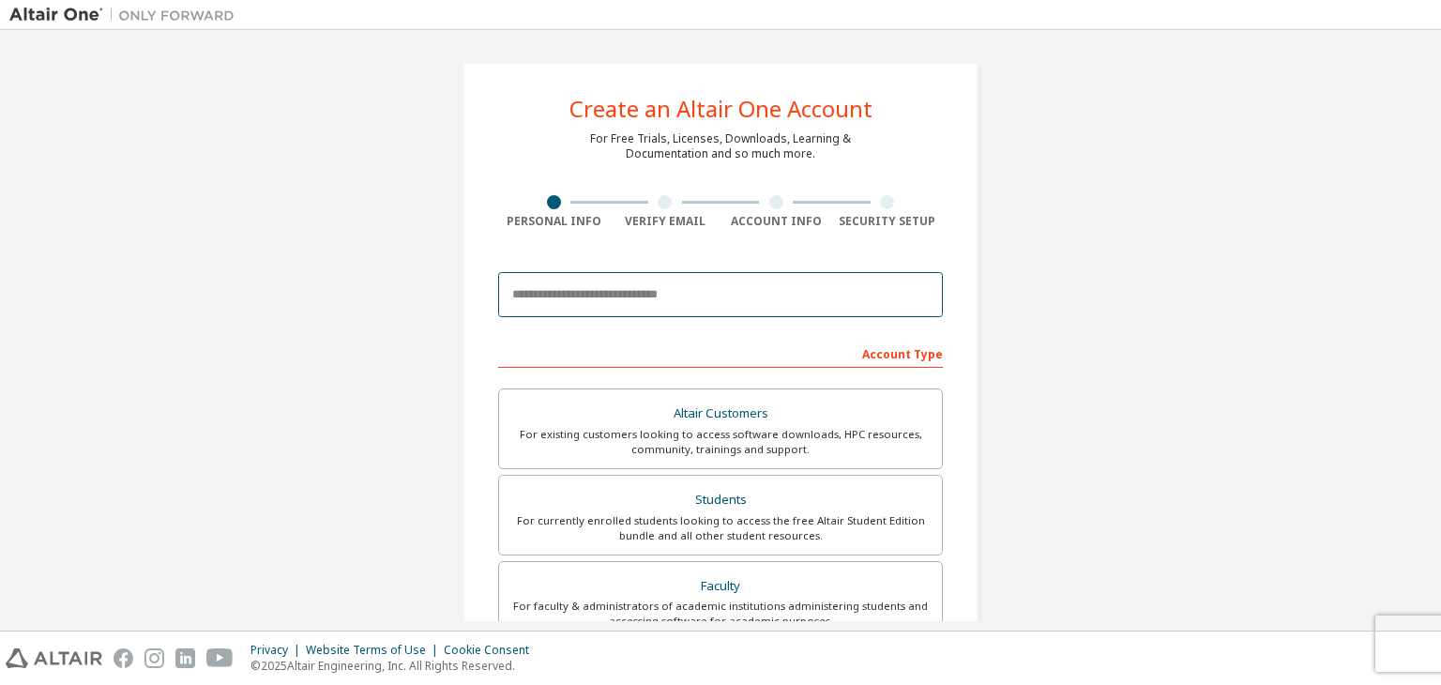
click at [765, 290] on input "email" at bounding box center [720, 294] width 445 height 45
type input "**********"
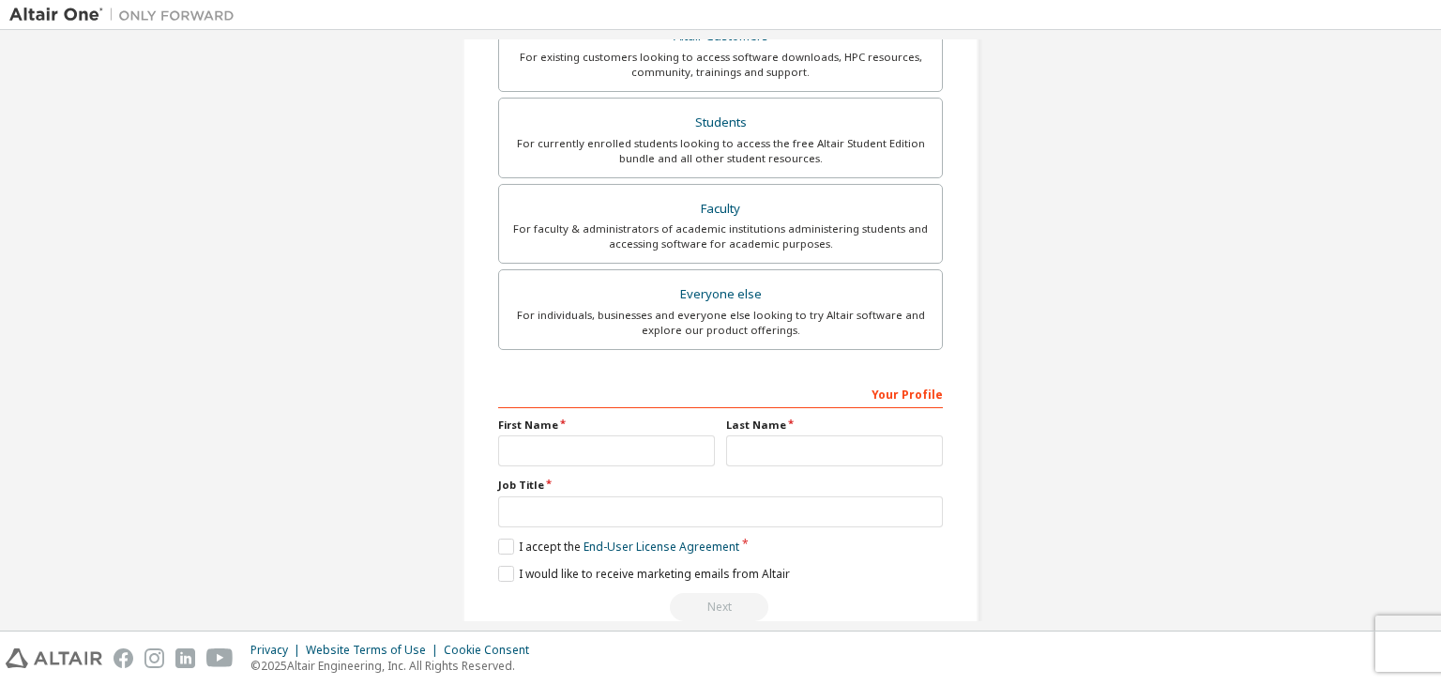
scroll to position [467, 0]
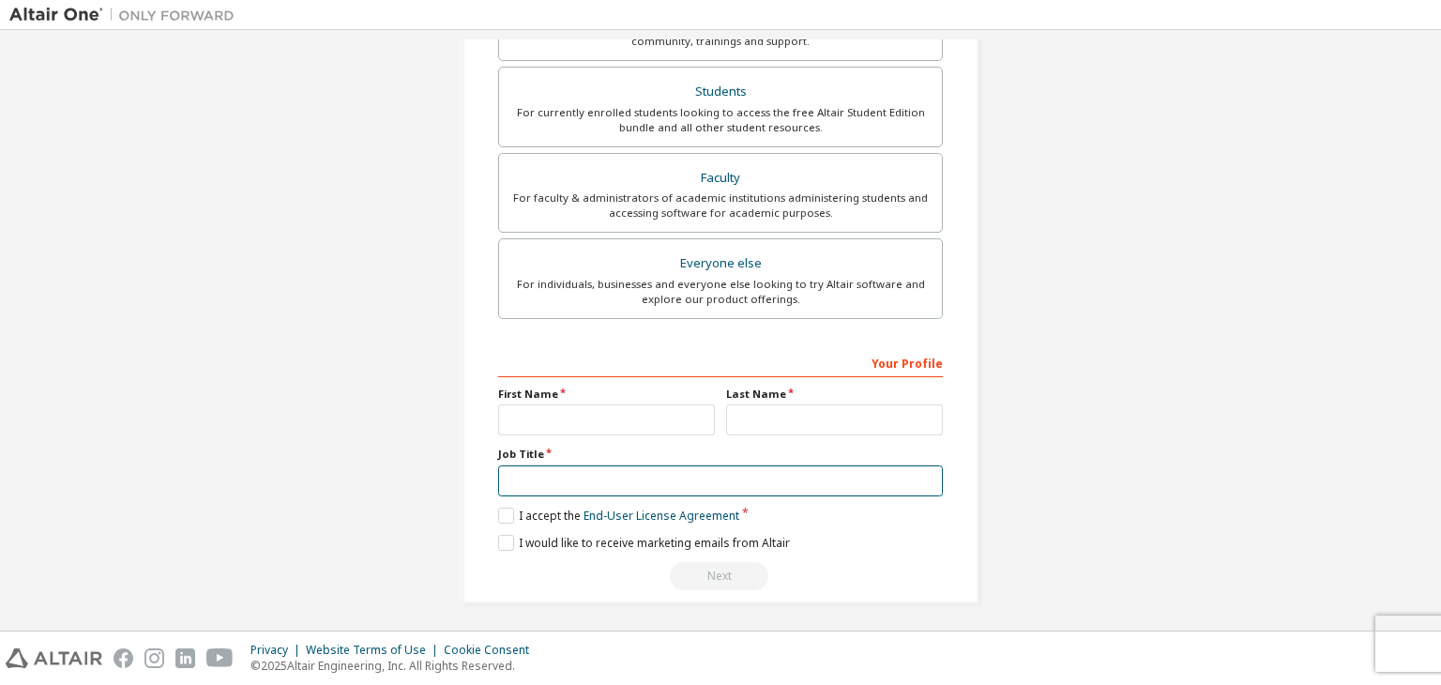
click at [585, 483] on input "text" at bounding box center [720, 480] width 445 height 31
type input "*******"
click at [570, 418] on input "text" at bounding box center [606, 419] width 217 height 31
type input "*****"
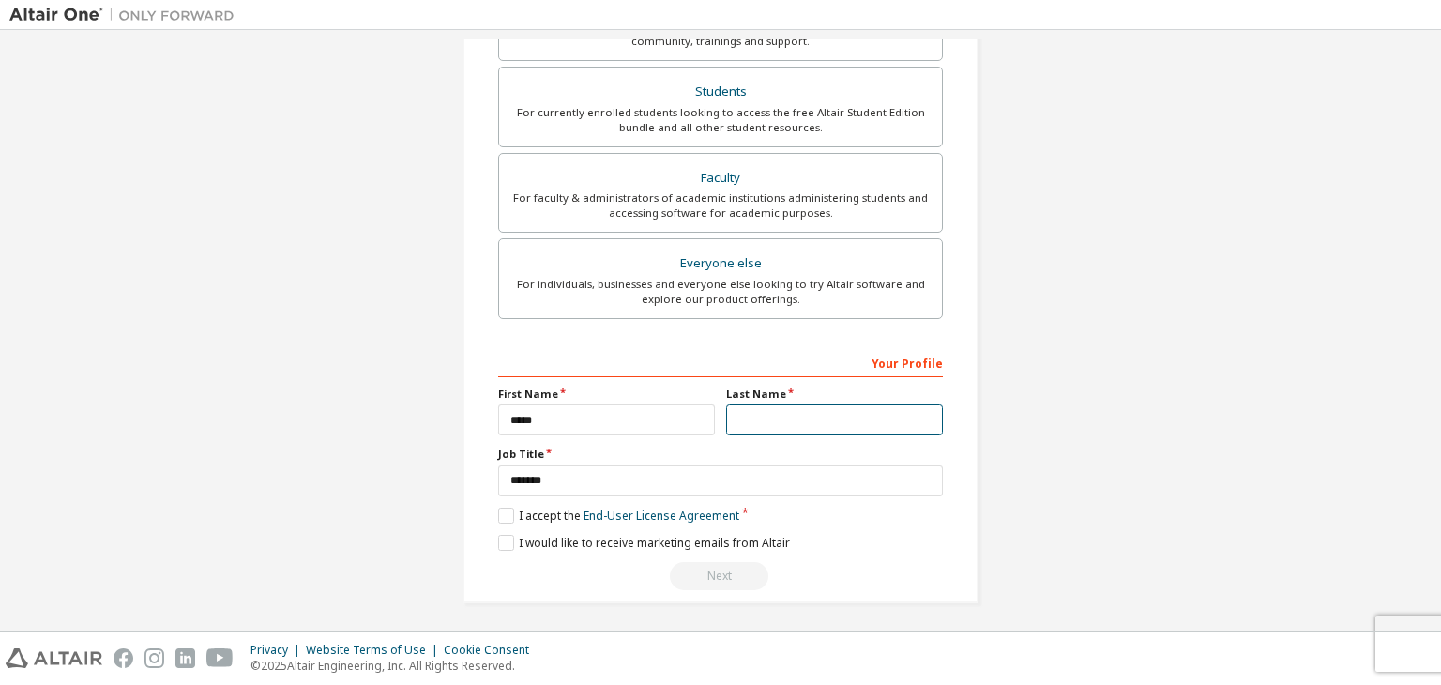
click at [726, 418] on input "text" at bounding box center [834, 419] width 217 height 31
type input "*****"
click at [498, 508] on label "I accept the End-User License Agreement" at bounding box center [618, 516] width 241 height 16
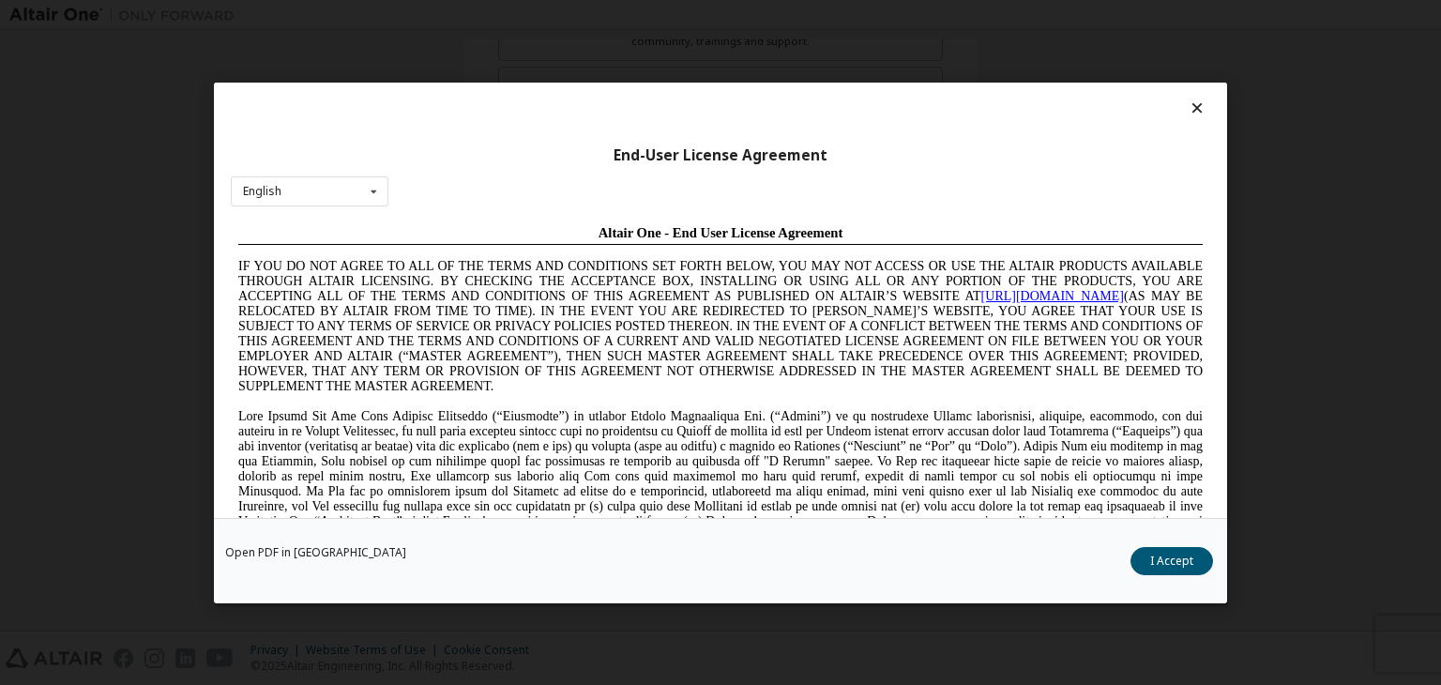
scroll to position [0, 0]
click at [1141, 568] on button "I Accept" at bounding box center [1171, 561] width 83 height 28
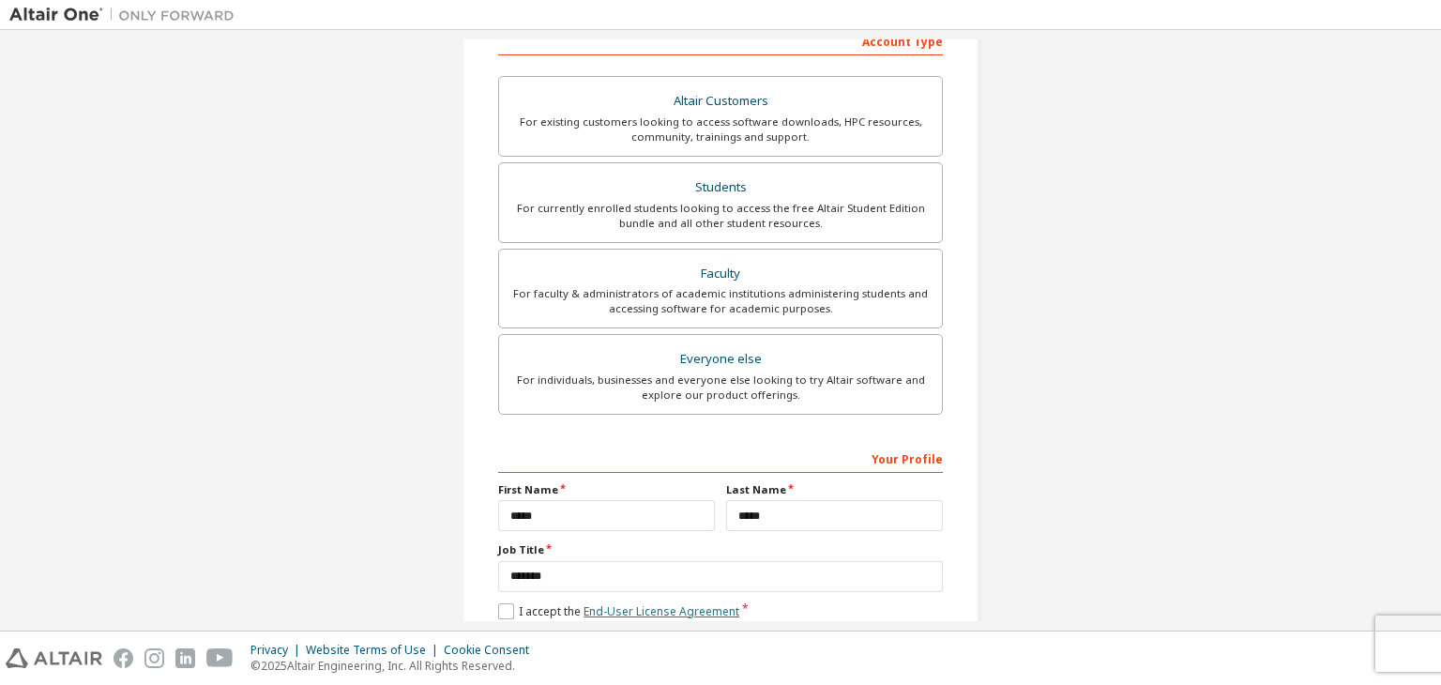
scroll to position [280, 0]
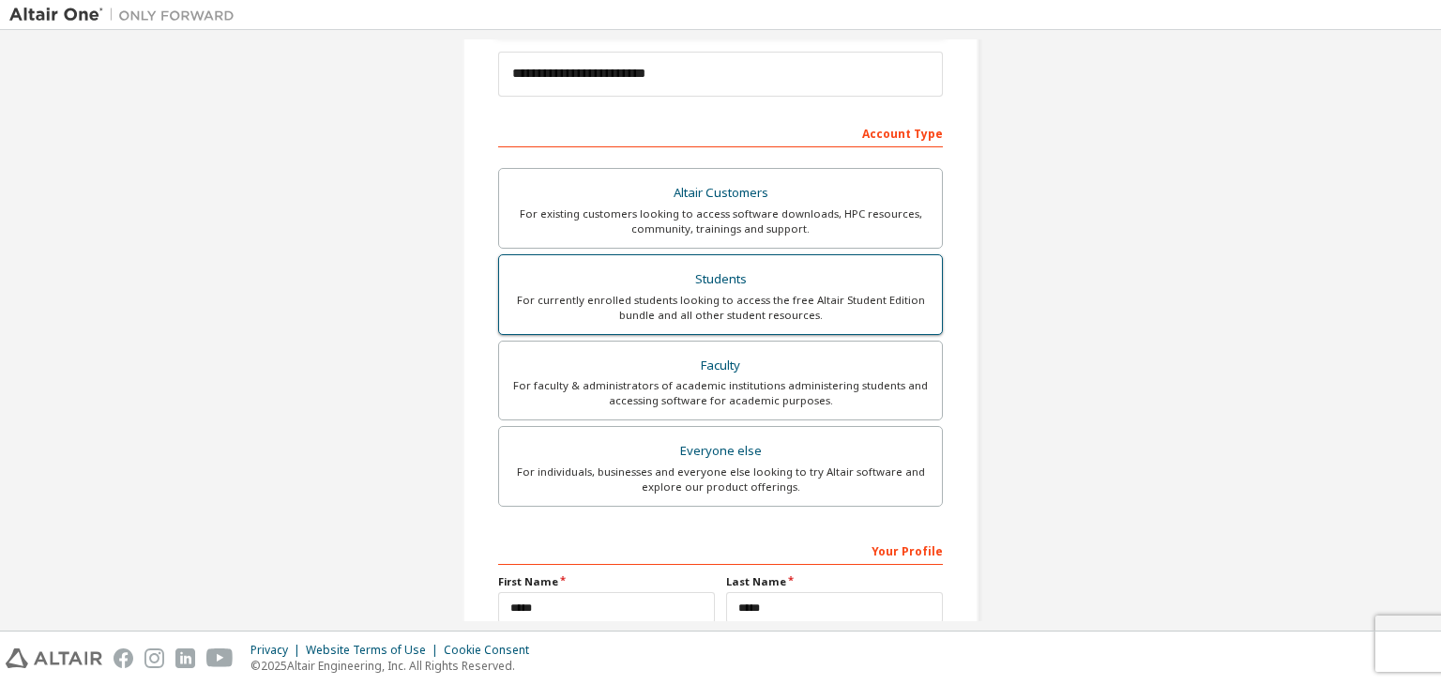
click at [713, 307] on div "For currently enrolled students looking to access the free Altair Student Editi…" at bounding box center [720, 308] width 420 height 30
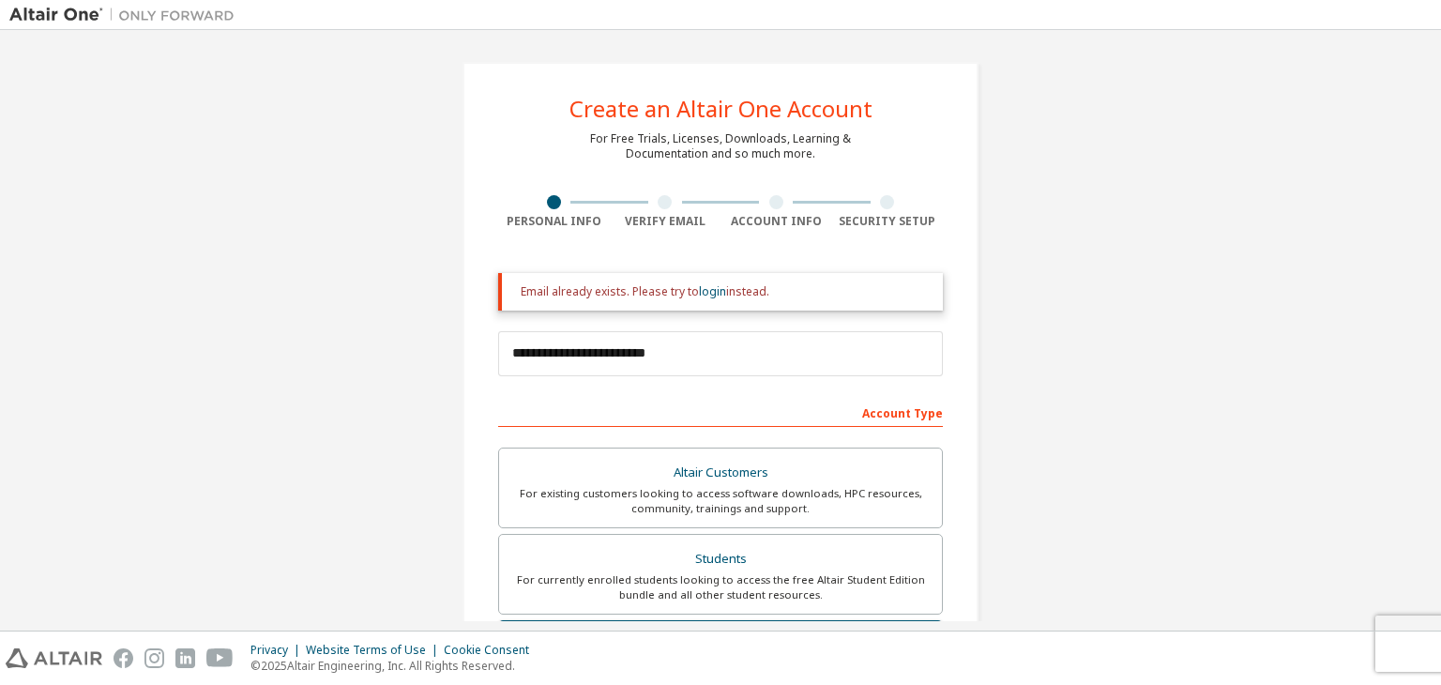
scroll to position [467, 0]
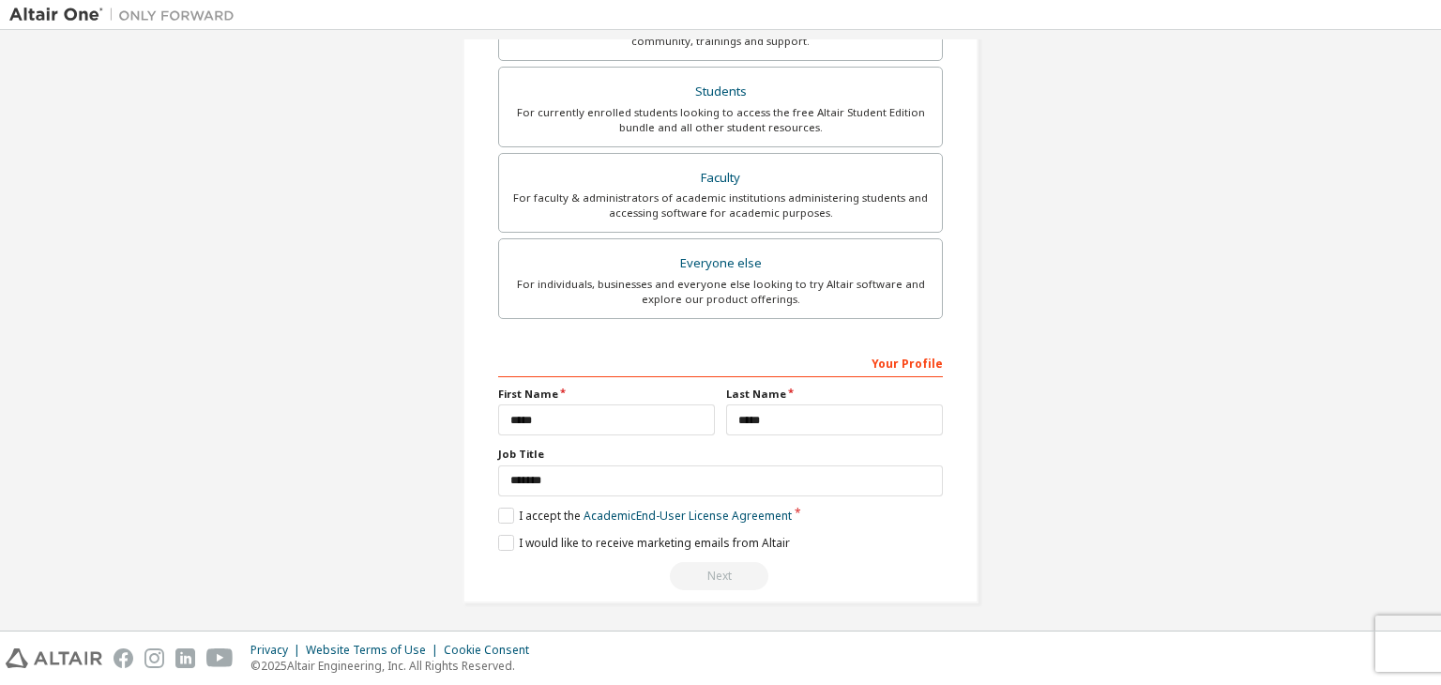
click at [707, 576] on div "Next" at bounding box center [720, 576] width 445 height 28
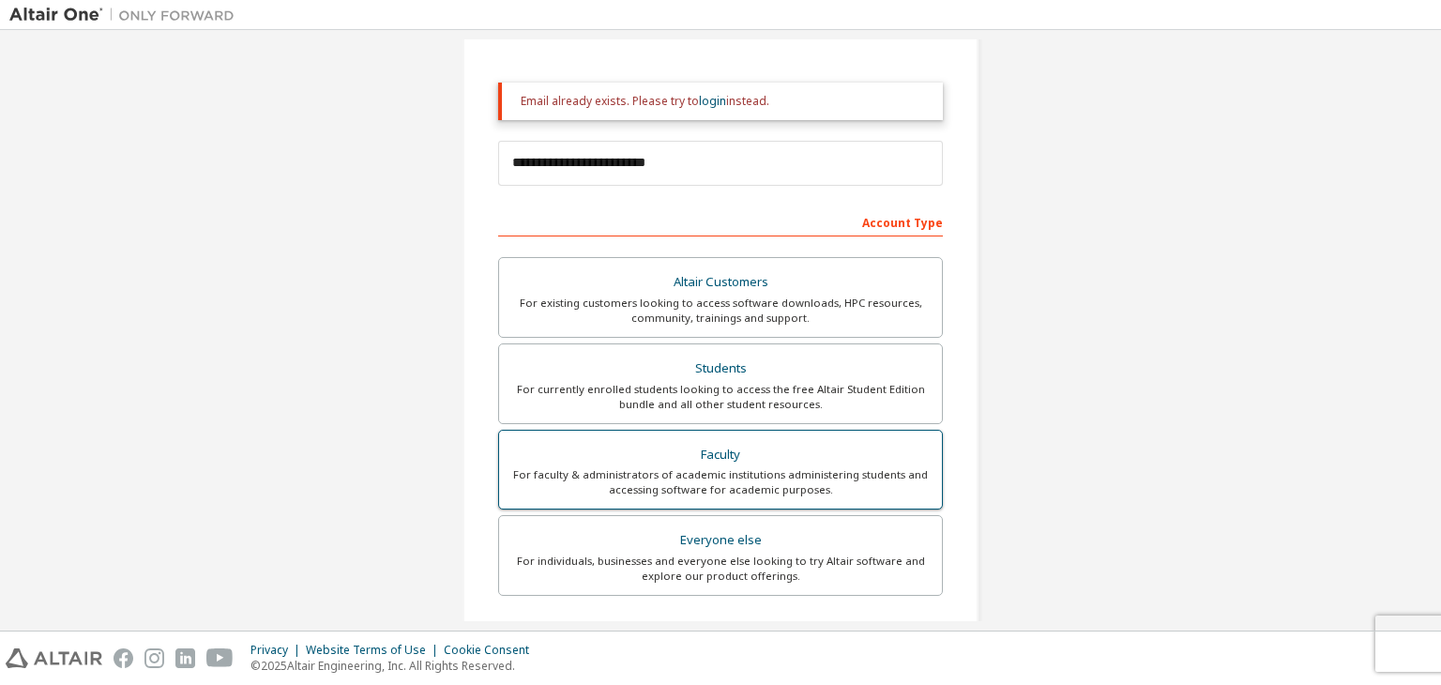
scroll to position [0, 0]
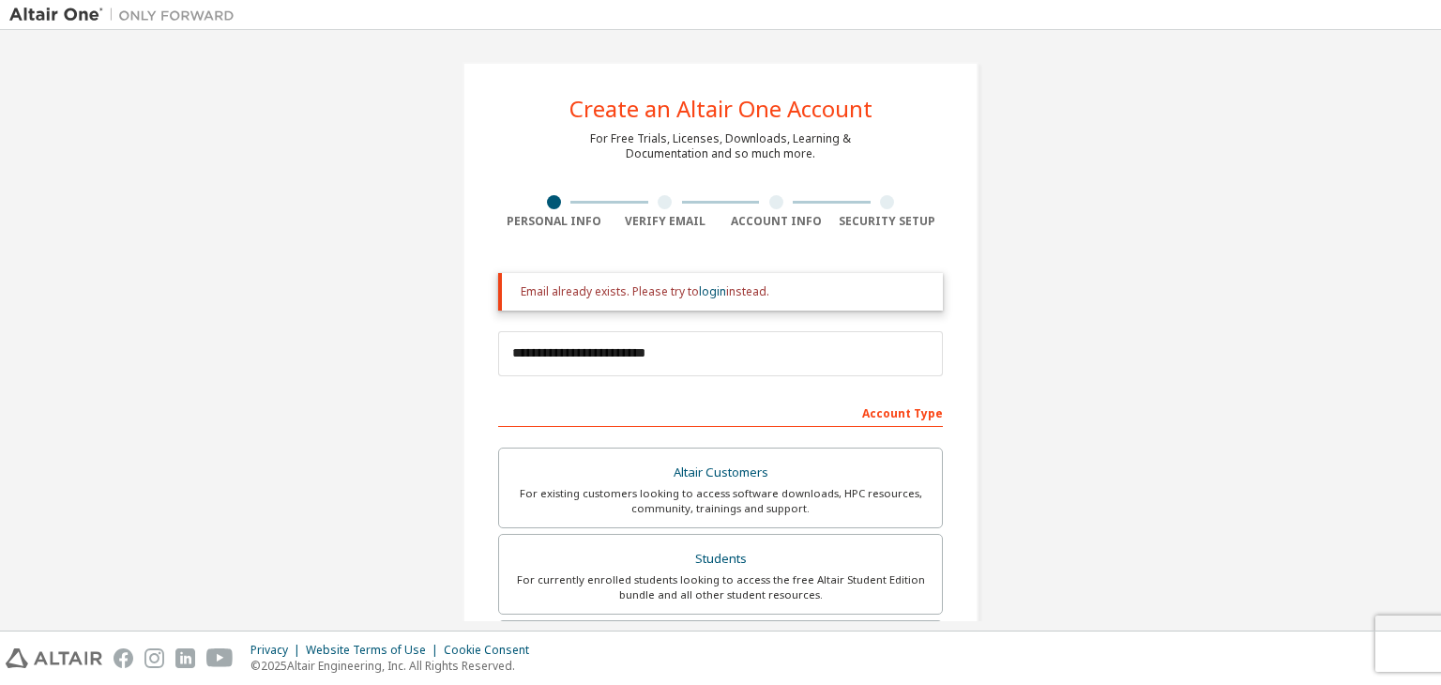
click at [890, 411] on div "Account Type" at bounding box center [720, 412] width 445 height 30
click at [888, 411] on div "Account Type" at bounding box center [720, 412] width 445 height 30
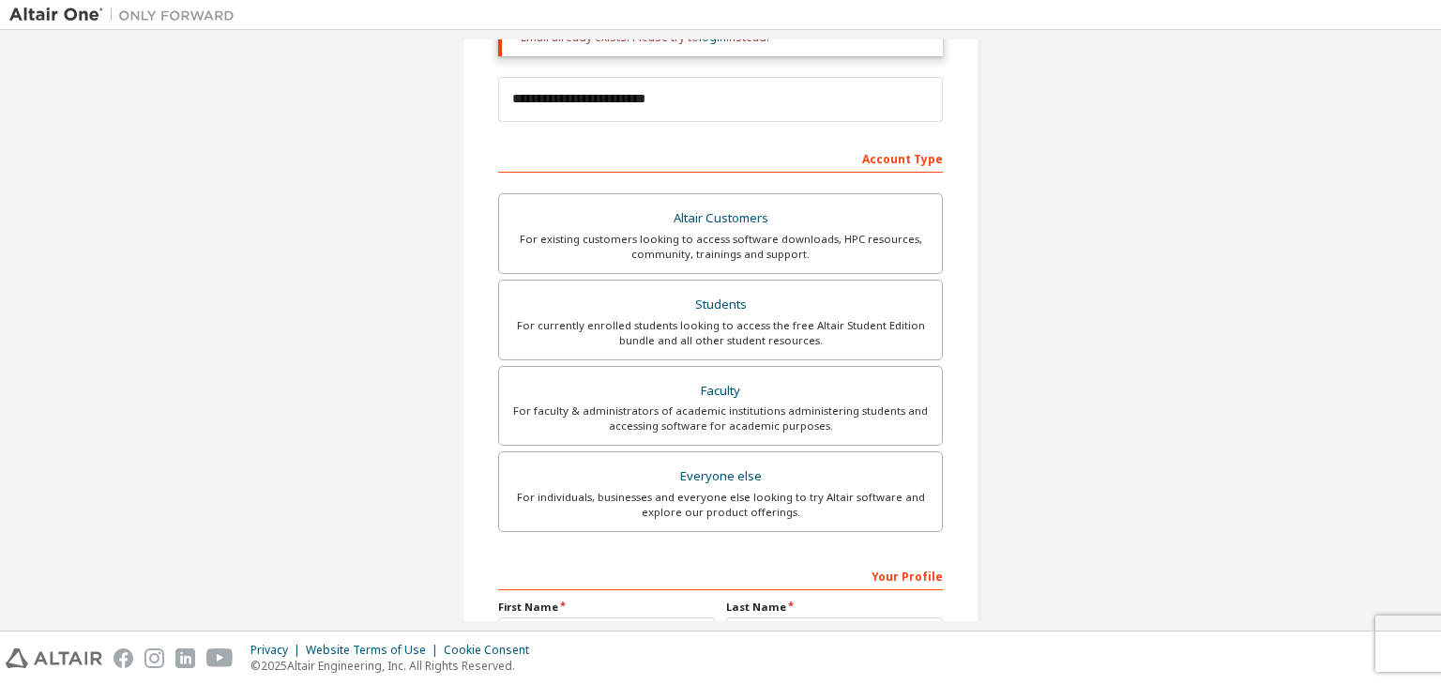
scroll to position [467, 0]
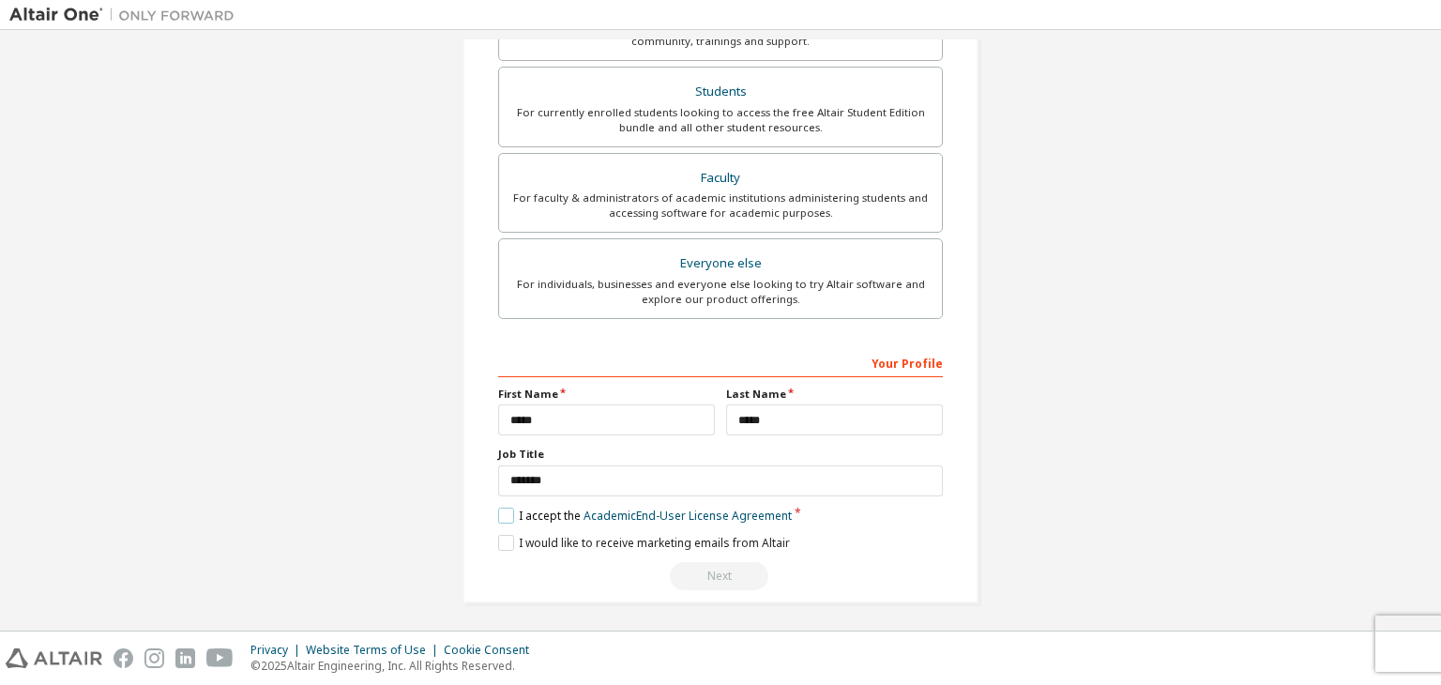
click at [510, 512] on label "I accept the Academic End-User License Agreement" at bounding box center [645, 516] width 294 height 16
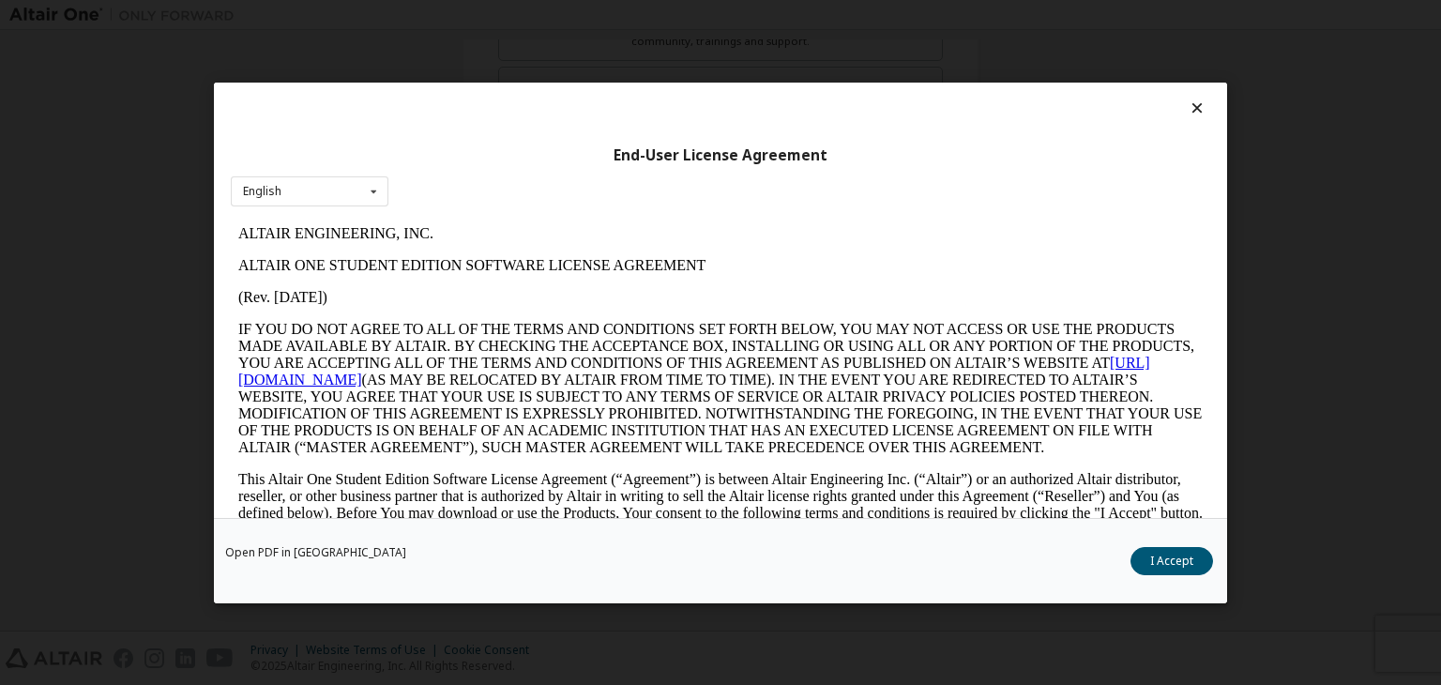
scroll to position [0, 0]
click at [1175, 560] on button "I Accept" at bounding box center [1171, 561] width 83 height 28
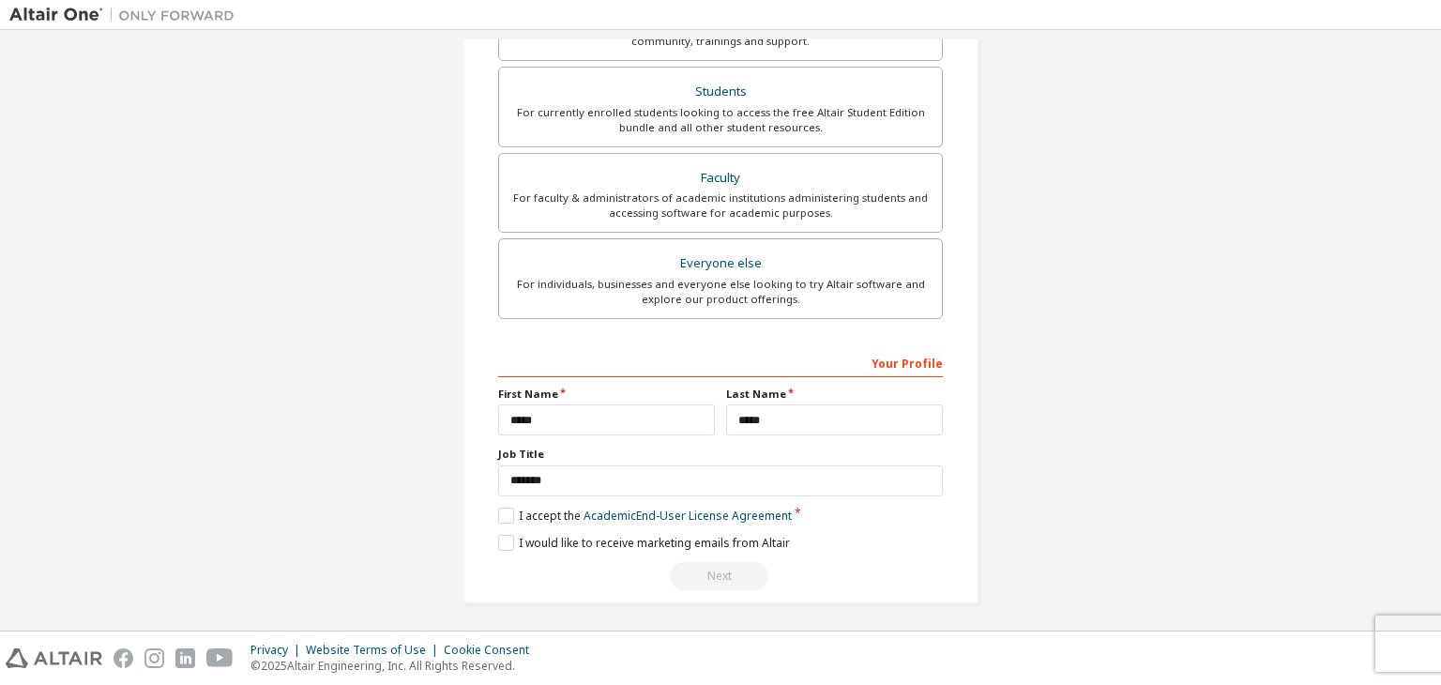
click at [729, 566] on div "Next" at bounding box center [720, 576] width 445 height 28
click at [728, 580] on div "Next" at bounding box center [720, 576] width 445 height 28
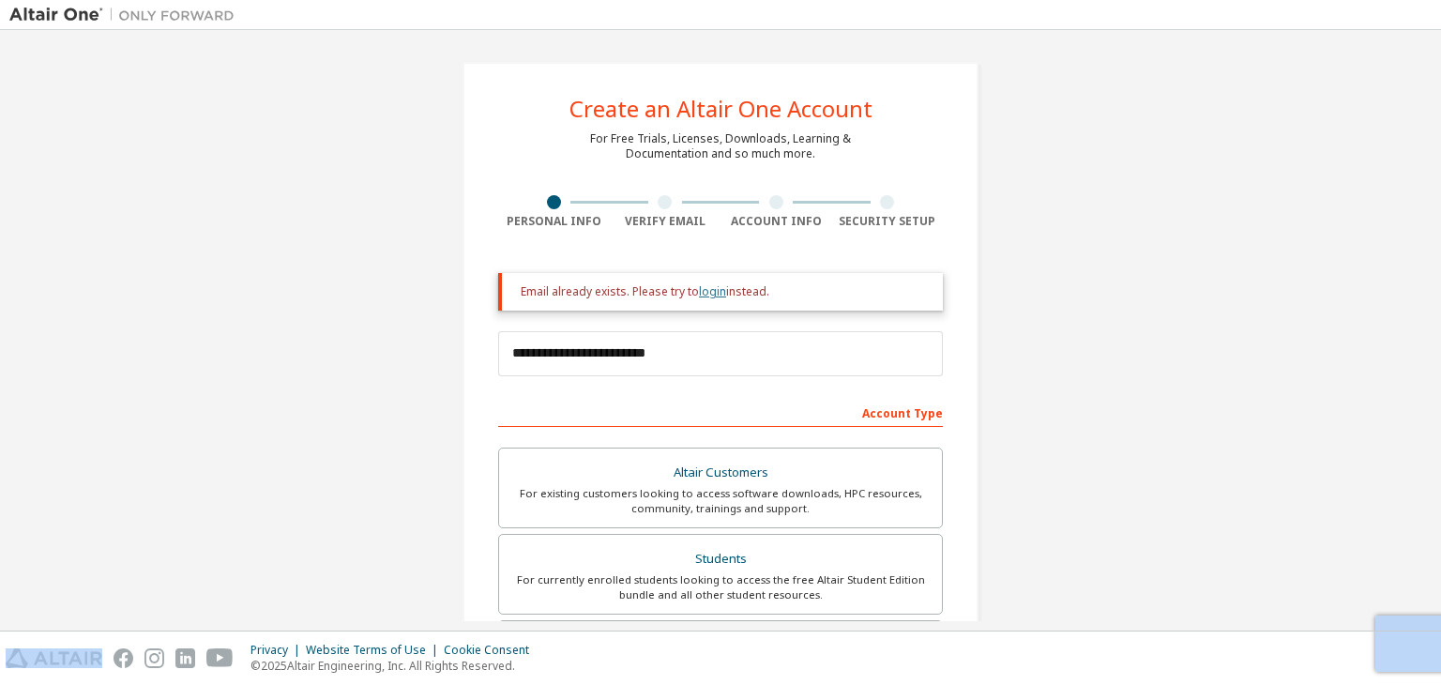
click at [711, 296] on link "login" at bounding box center [712, 291] width 27 height 16
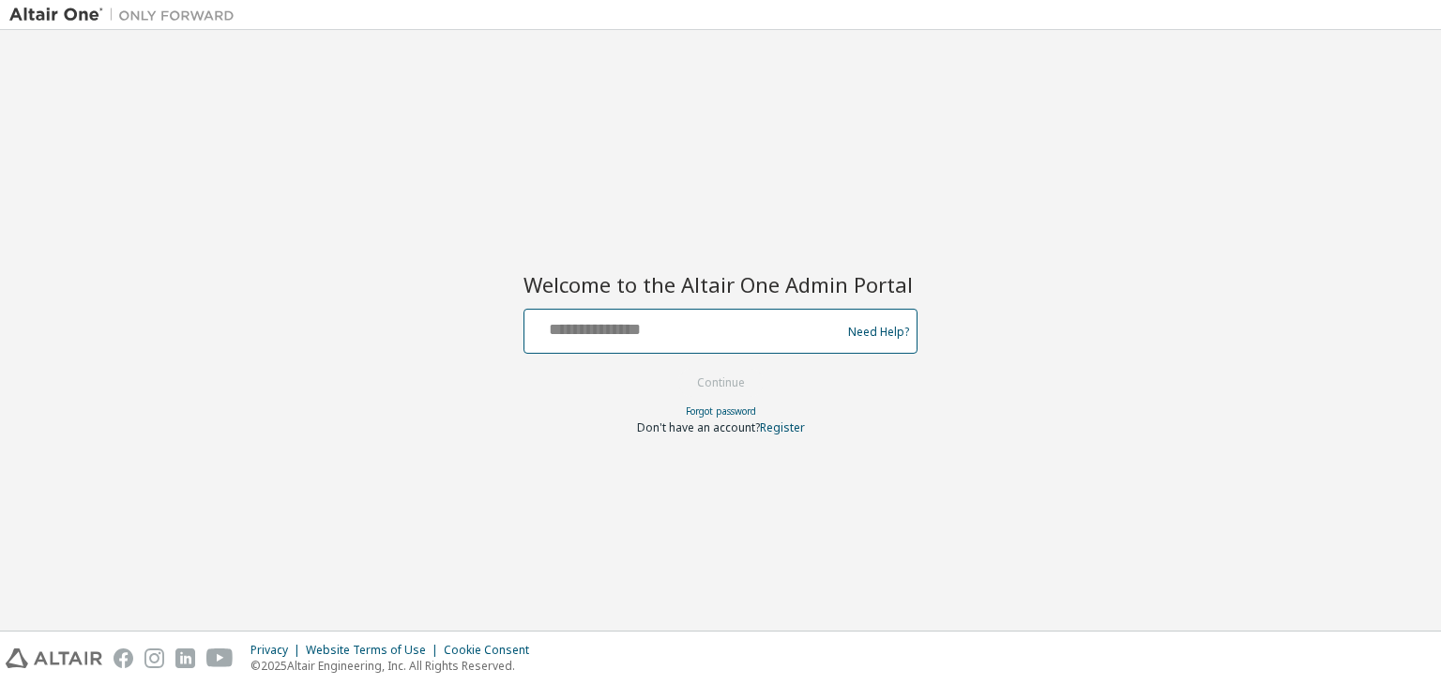
click at [721, 336] on input "text" at bounding box center [685, 326] width 307 height 27
type input "**********"
click at [737, 384] on button "Continue" at bounding box center [720, 383] width 87 height 28
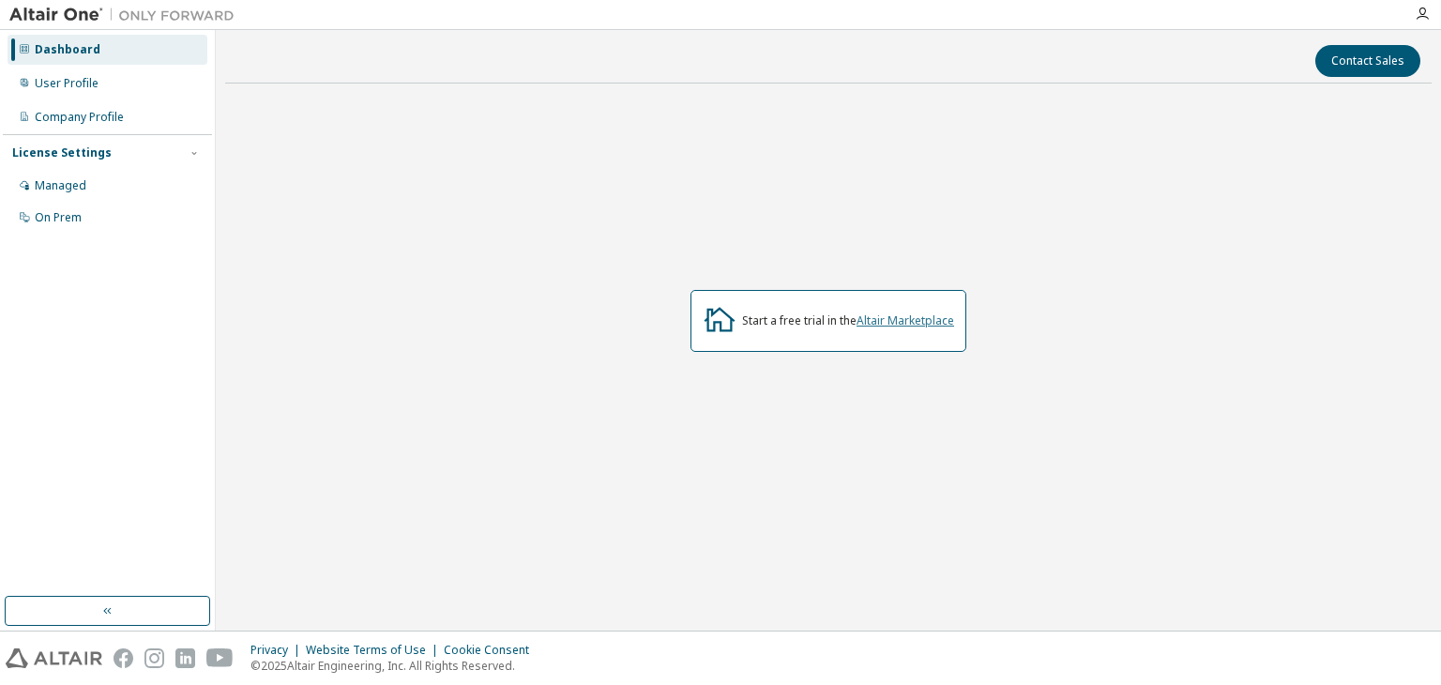
click at [904, 321] on link "Altair Marketplace" at bounding box center [905, 320] width 98 height 16
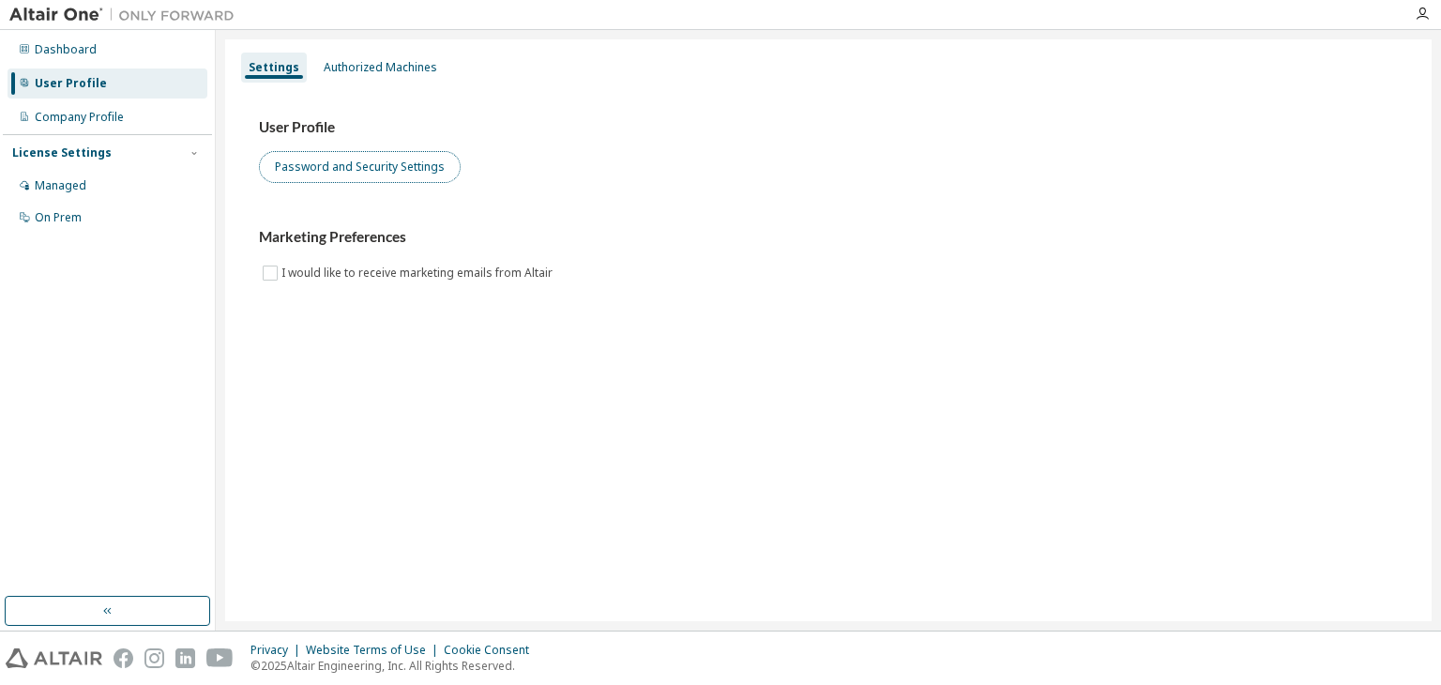
click at [356, 162] on button "Password and Security Settings" at bounding box center [360, 167] width 202 height 32
